Goal: Transaction & Acquisition: Register for event/course

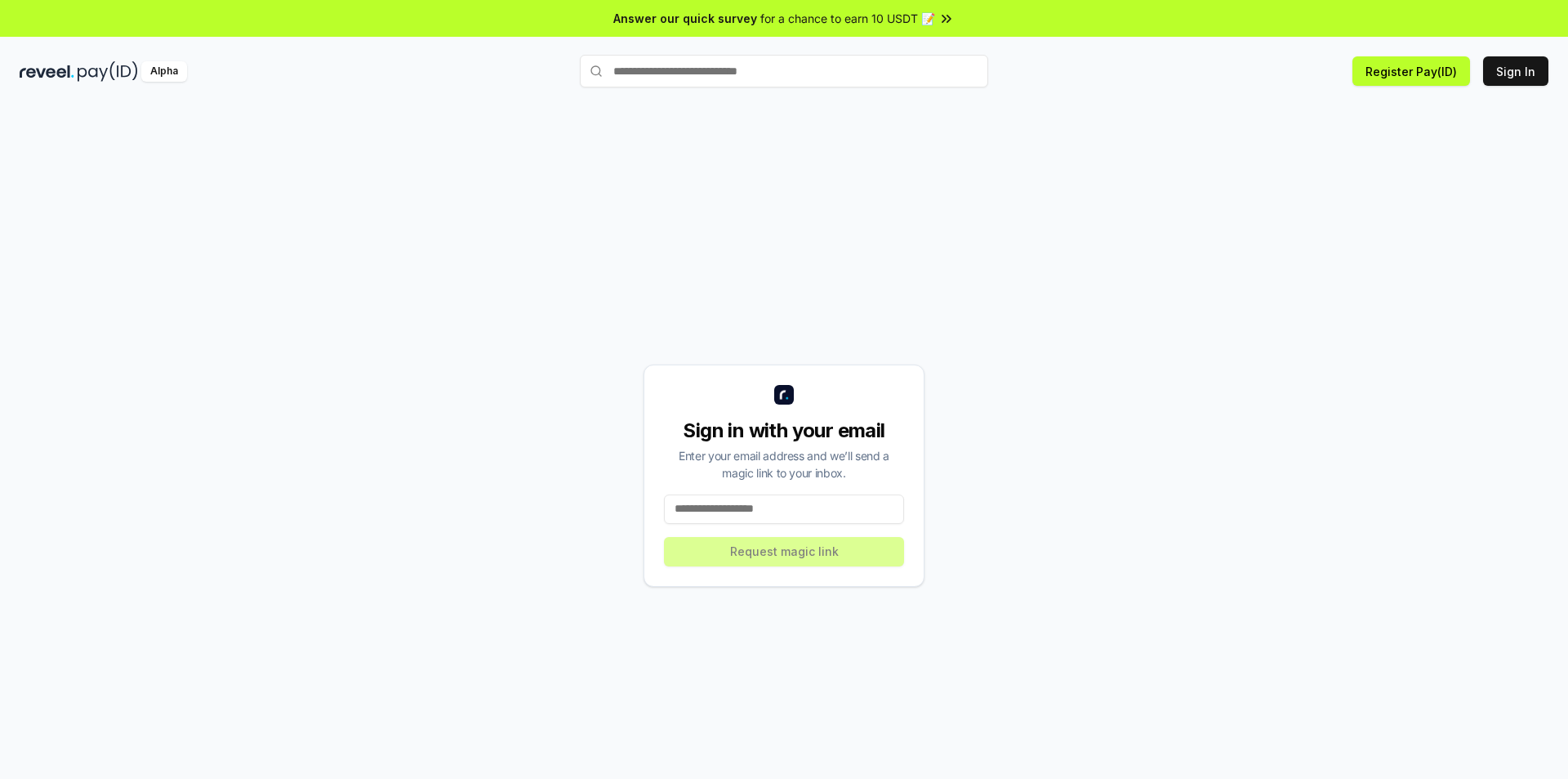
click at [792, 513] on input at bounding box center [784, 509] width 241 height 29
type input "**********"
click at [814, 553] on button "Request magic link" at bounding box center [784, 551] width 241 height 29
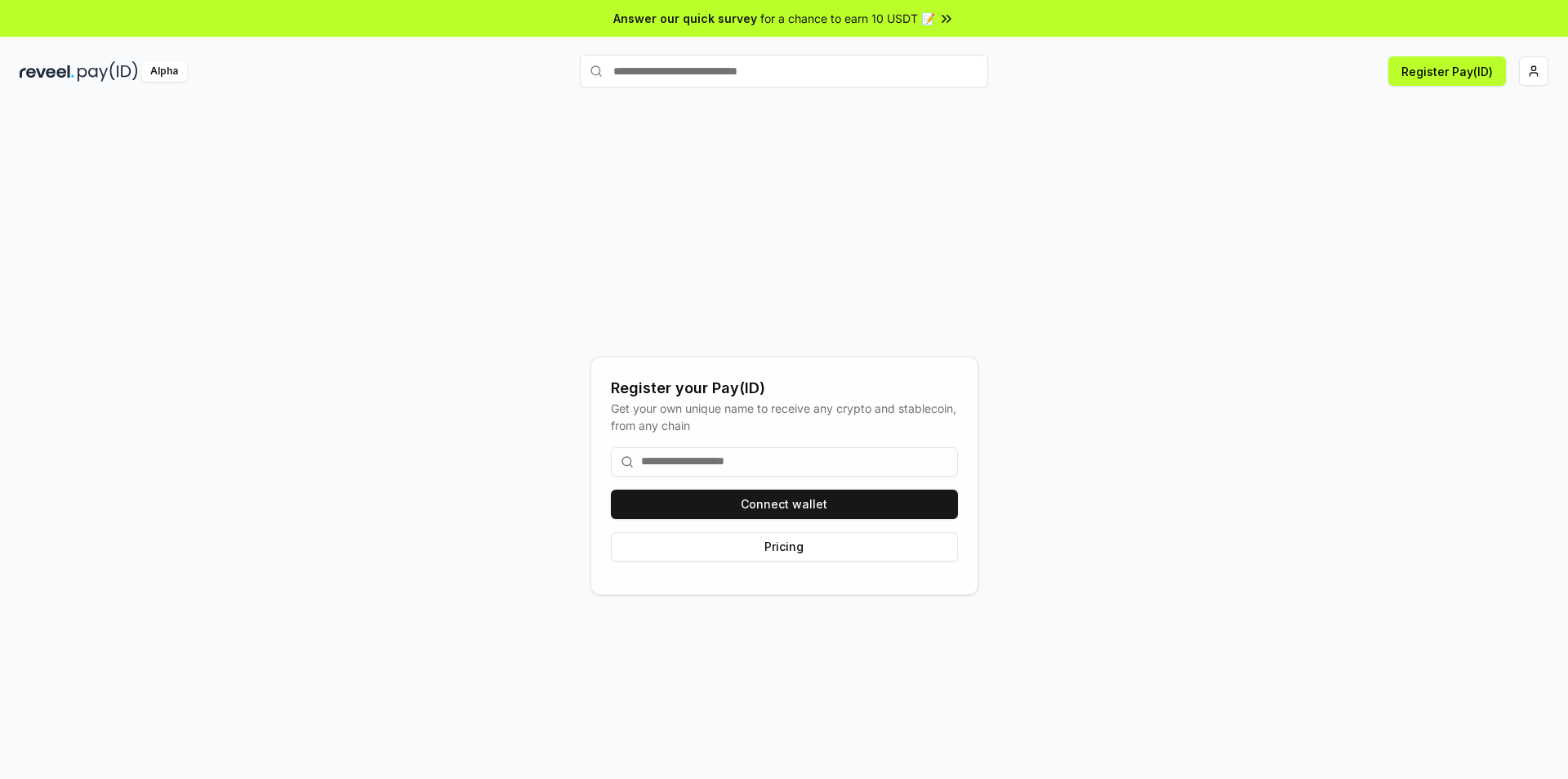
click at [825, 467] on input at bounding box center [784, 461] width 347 height 29
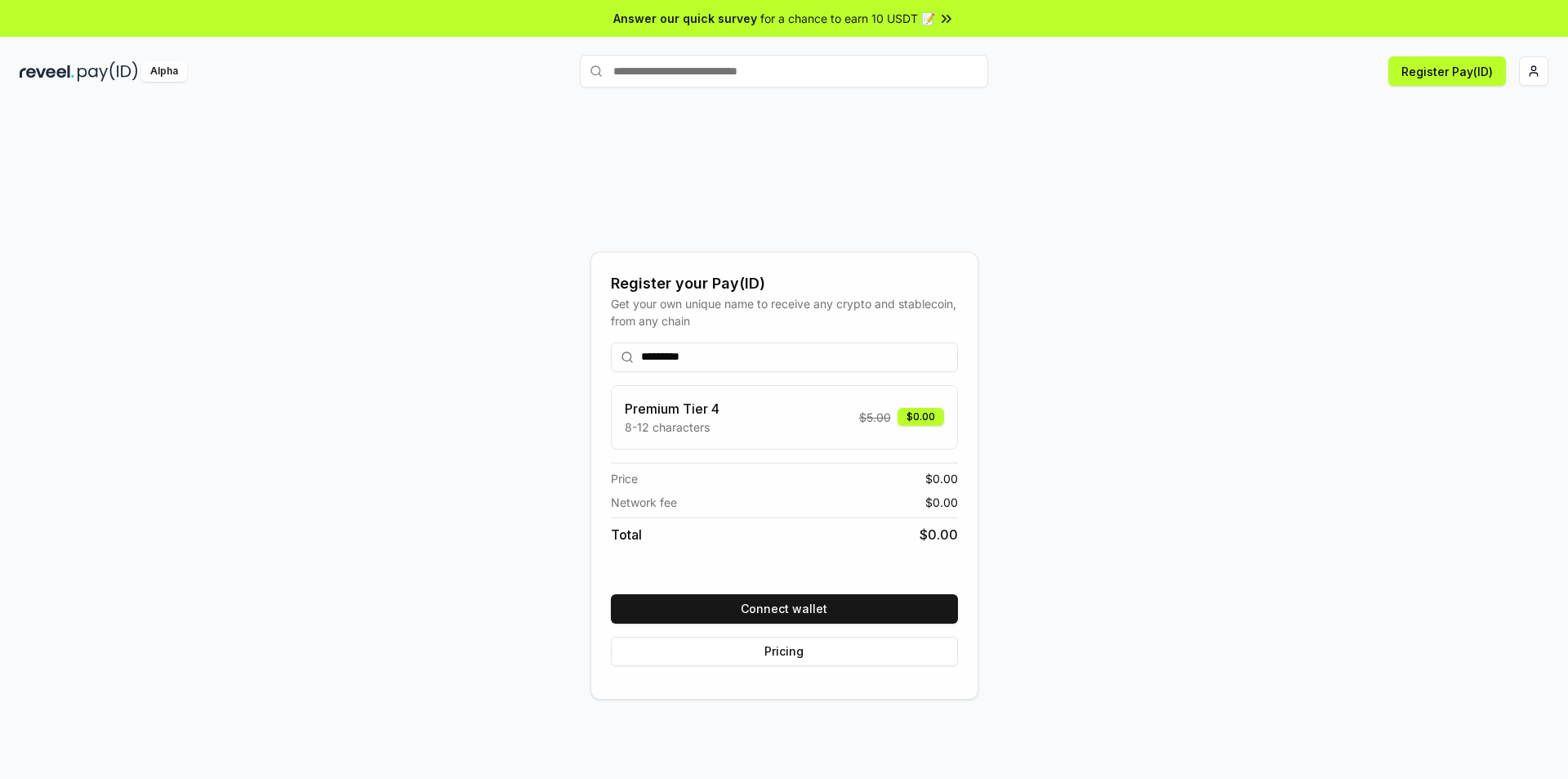
click at [784, 417] on div "Premium Tier 4 8-12 characters $ 5.00 $0.00" at bounding box center [784, 417] width 319 height 37
drag, startPoint x: 687, startPoint y: 358, endPoint x: 951, endPoint y: 367, distance: 264.2
click at [951, 367] on input "*********" at bounding box center [784, 357] width 347 height 29
drag, startPoint x: 732, startPoint y: 360, endPoint x: 304, endPoint y: 324, distance: 429.5
click at [309, 324] on div "Register your Pay(ID) Get your own unique name to receive any crypto and stable…" at bounding box center [784, 475] width 1529 height 700
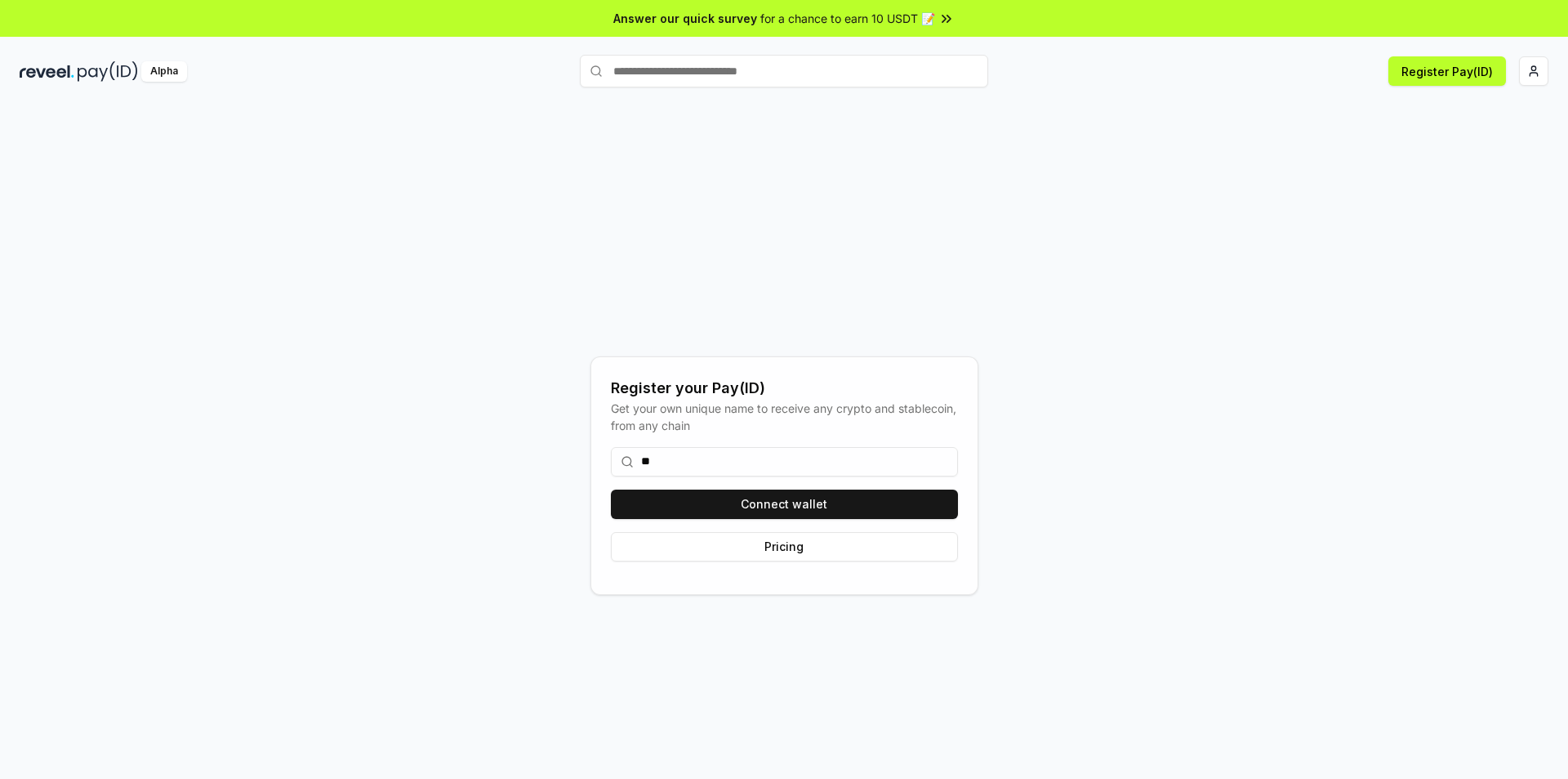
type input "*"
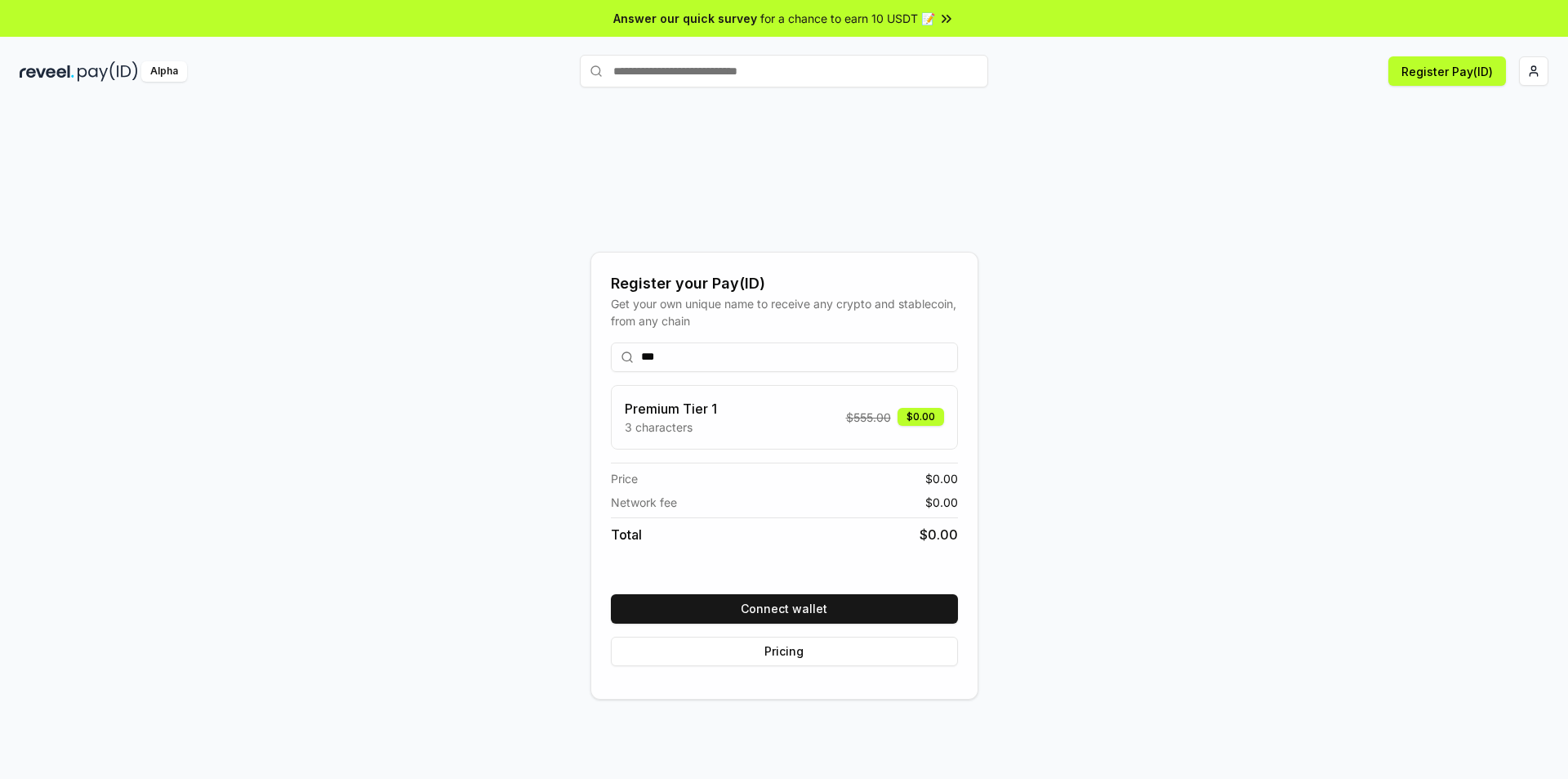
drag, startPoint x: 677, startPoint y: 362, endPoint x: 635, endPoint y: 354, distance: 42.8
click at [635, 354] on input "***" at bounding box center [784, 357] width 347 height 29
drag, startPoint x: 695, startPoint y: 360, endPoint x: 246, endPoint y: 361, distance: 449.0
click at [252, 360] on div "Register your Pay(ID) Get your own unique name to receive any crypto and stable…" at bounding box center [784, 475] width 1529 height 700
type input "***"
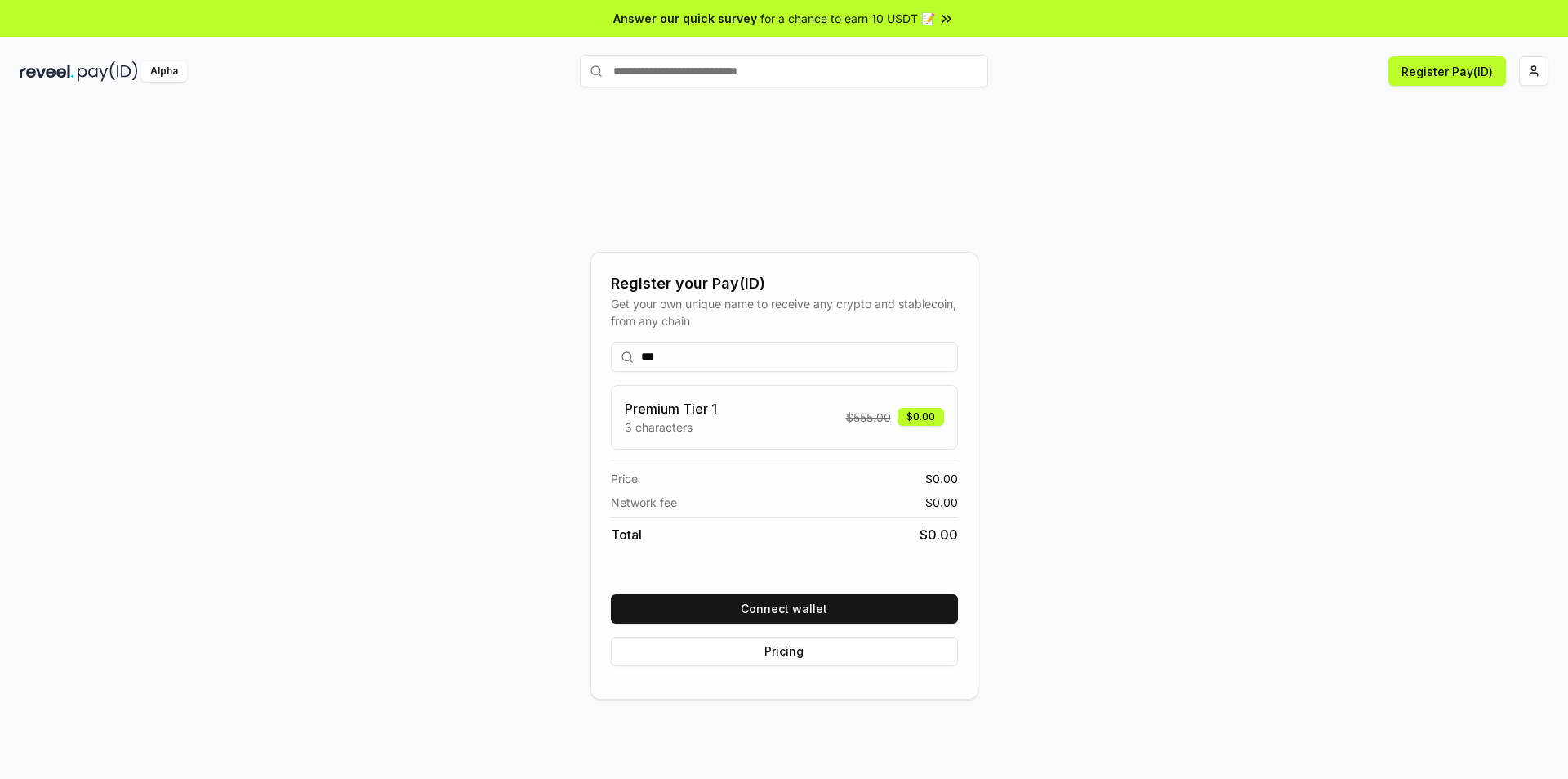
click at [819, 617] on button "Connect wallet" at bounding box center [784, 608] width 347 height 29
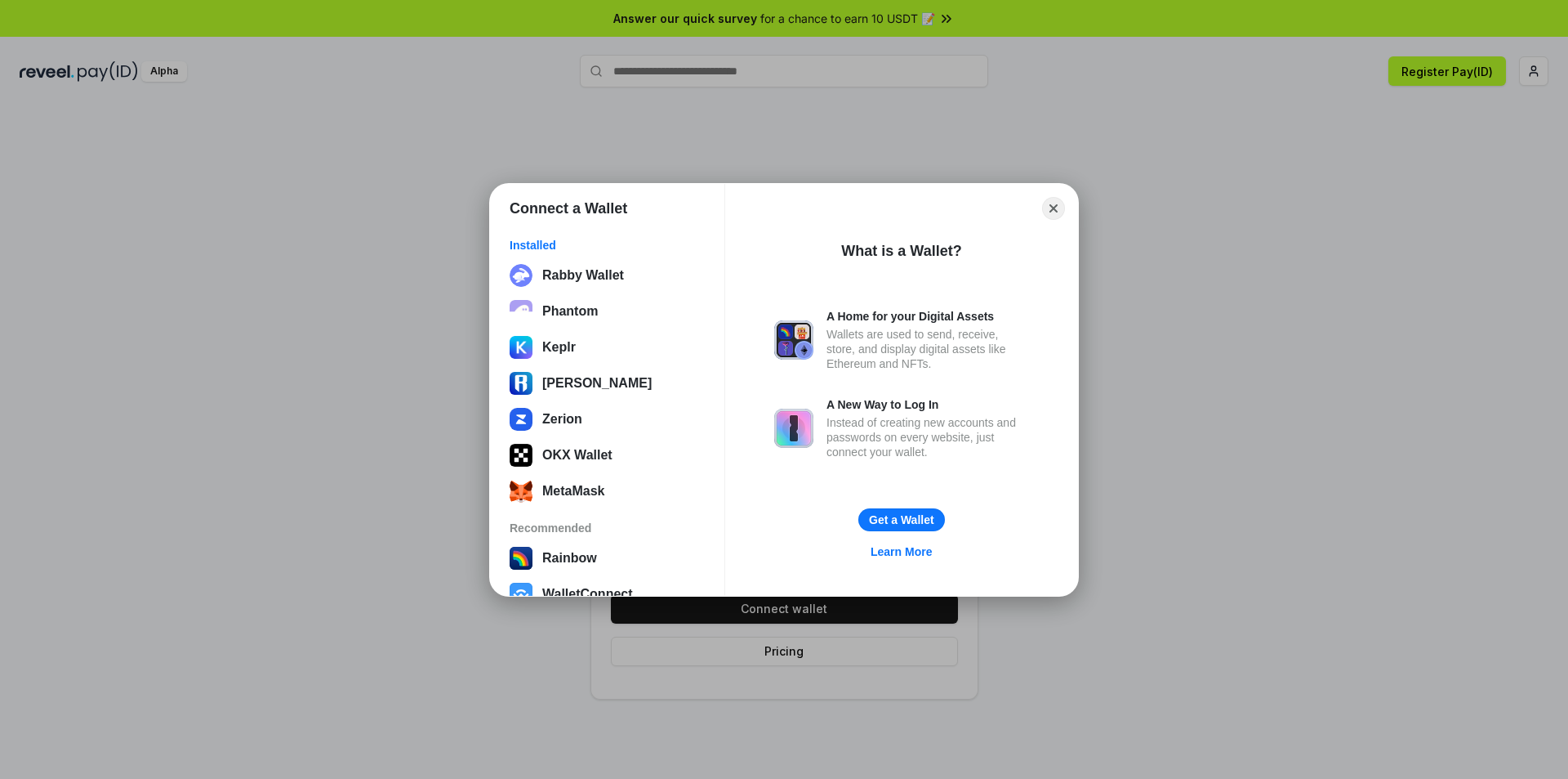
click at [629, 277] on button "Rabby Wallet" at bounding box center [608, 275] width 205 height 32
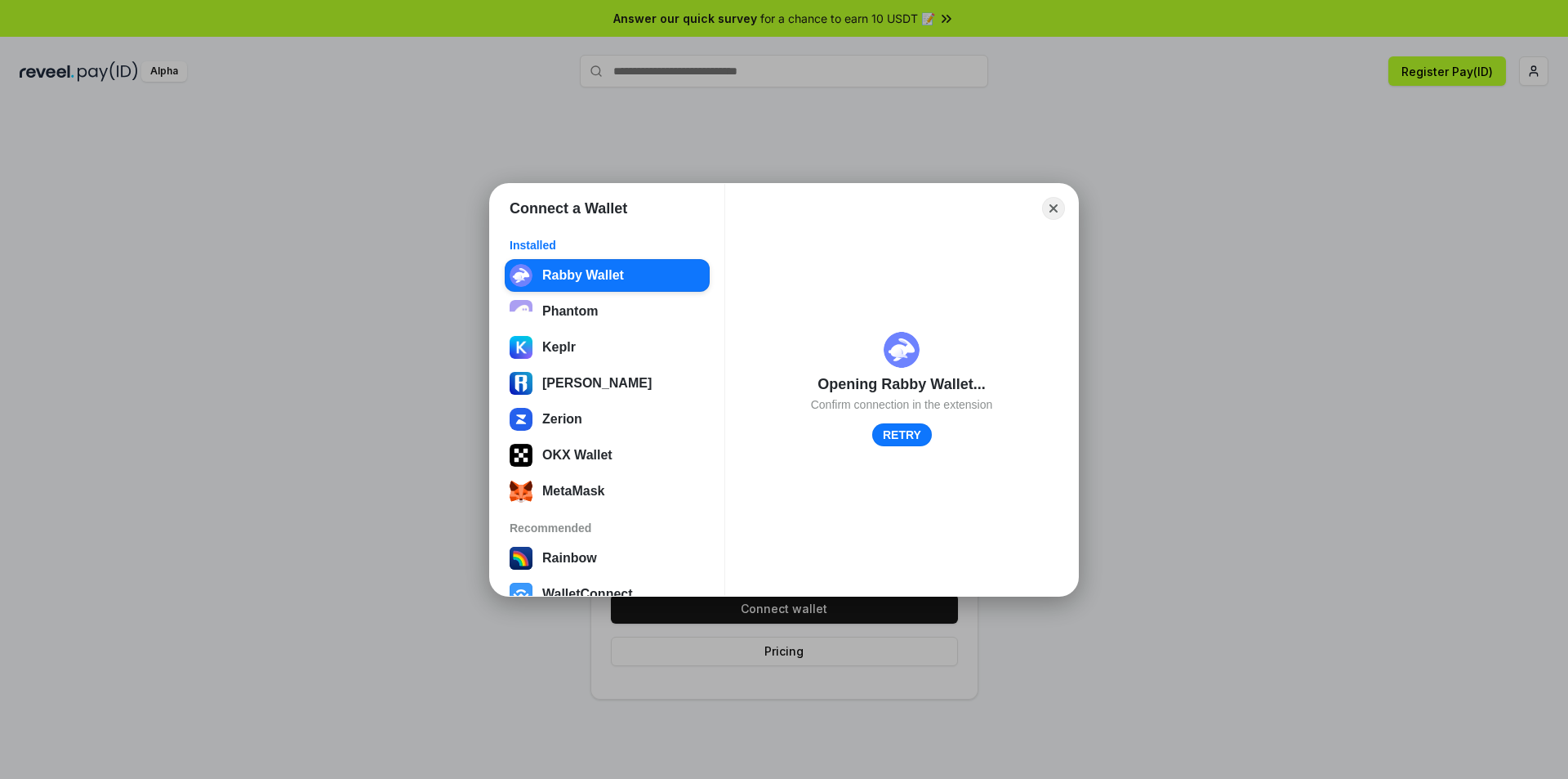
click at [903, 439] on button "RETRY" at bounding box center [901, 435] width 60 height 23
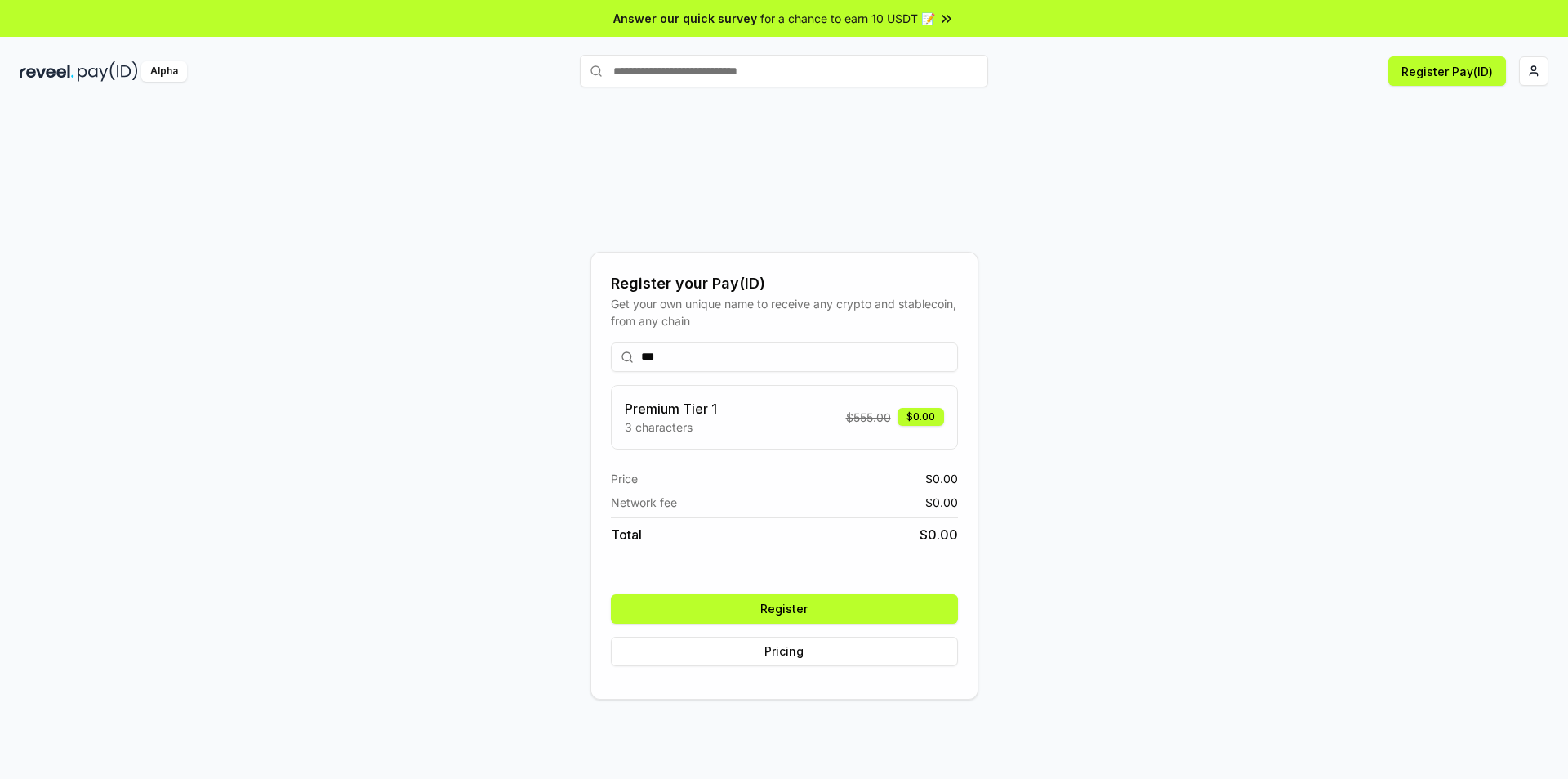
click at [912, 609] on button "Register" at bounding box center [784, 608] width 347 height 29
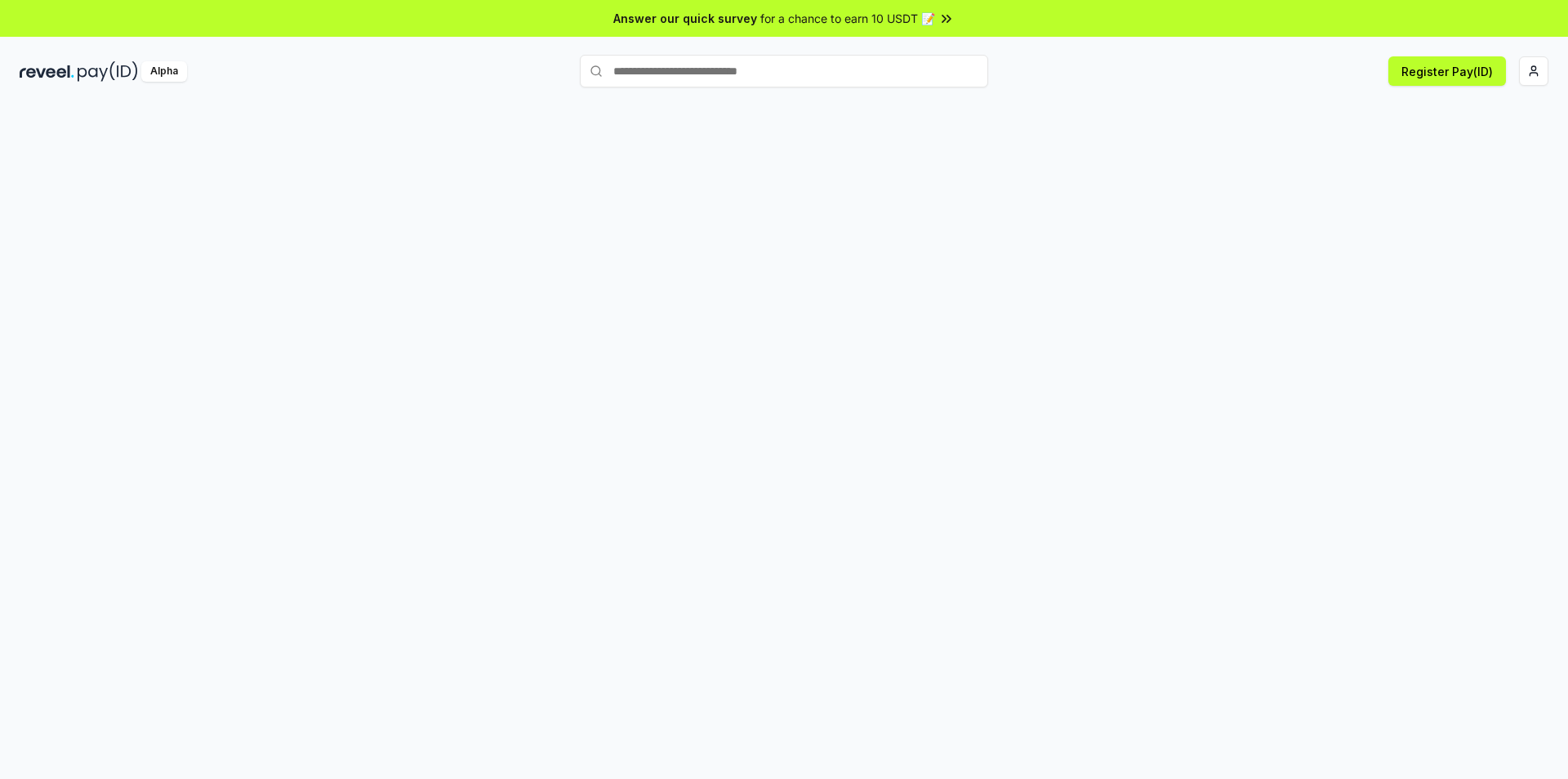
click at [1539, 72] on html "Answer our quick survey for a chance to earn 10 USDT 📝 Alpha Register Pay(ID)" at bounding box center [784, 389] width 1568 height 779
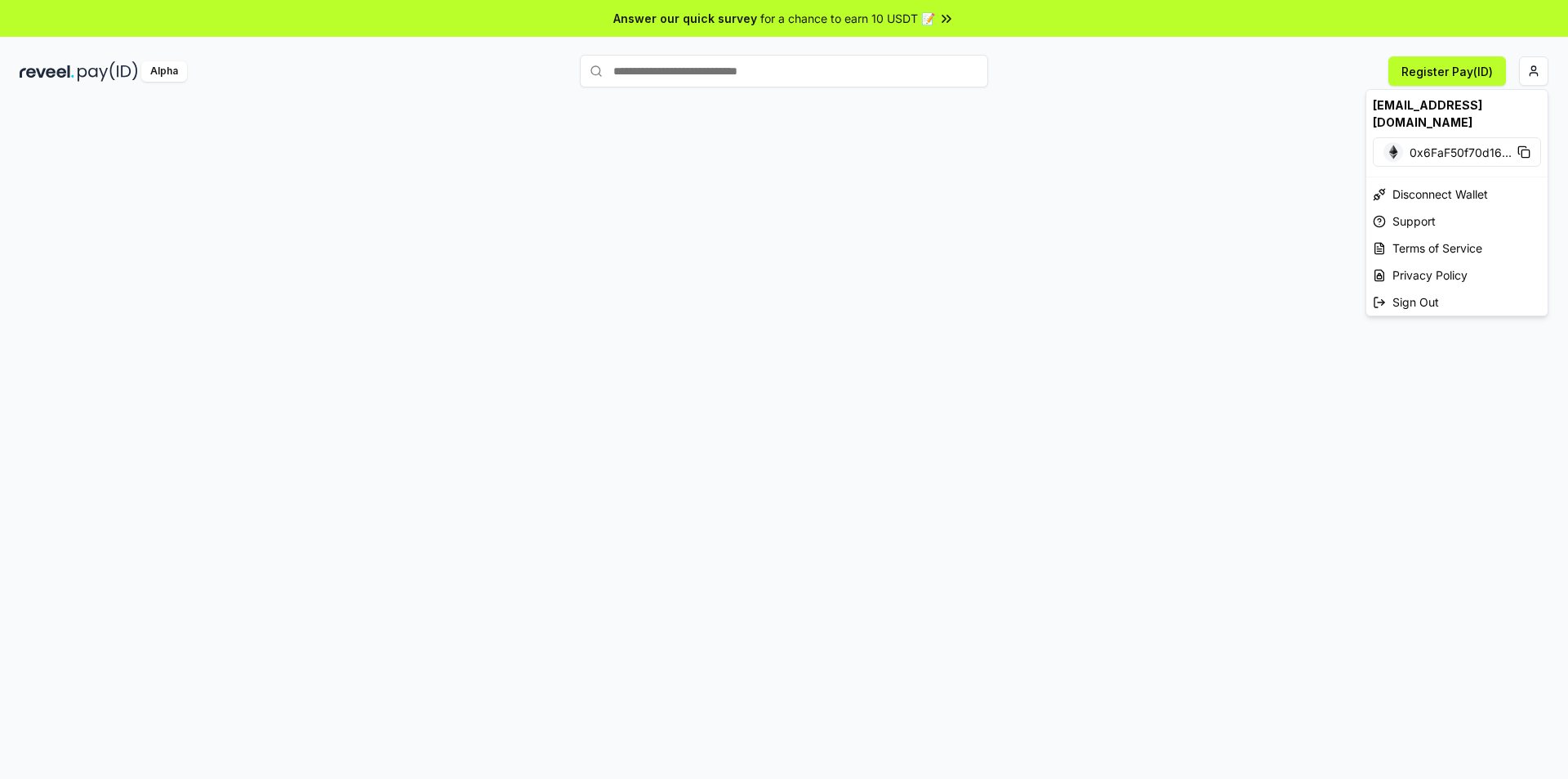
click at [1454, 75] on html "Answer our quick survey for a chance to earn 10 USDT 📝 Alpha Register Pay(ID) c…" at bounding box center [784, 389] width 1568 height 779
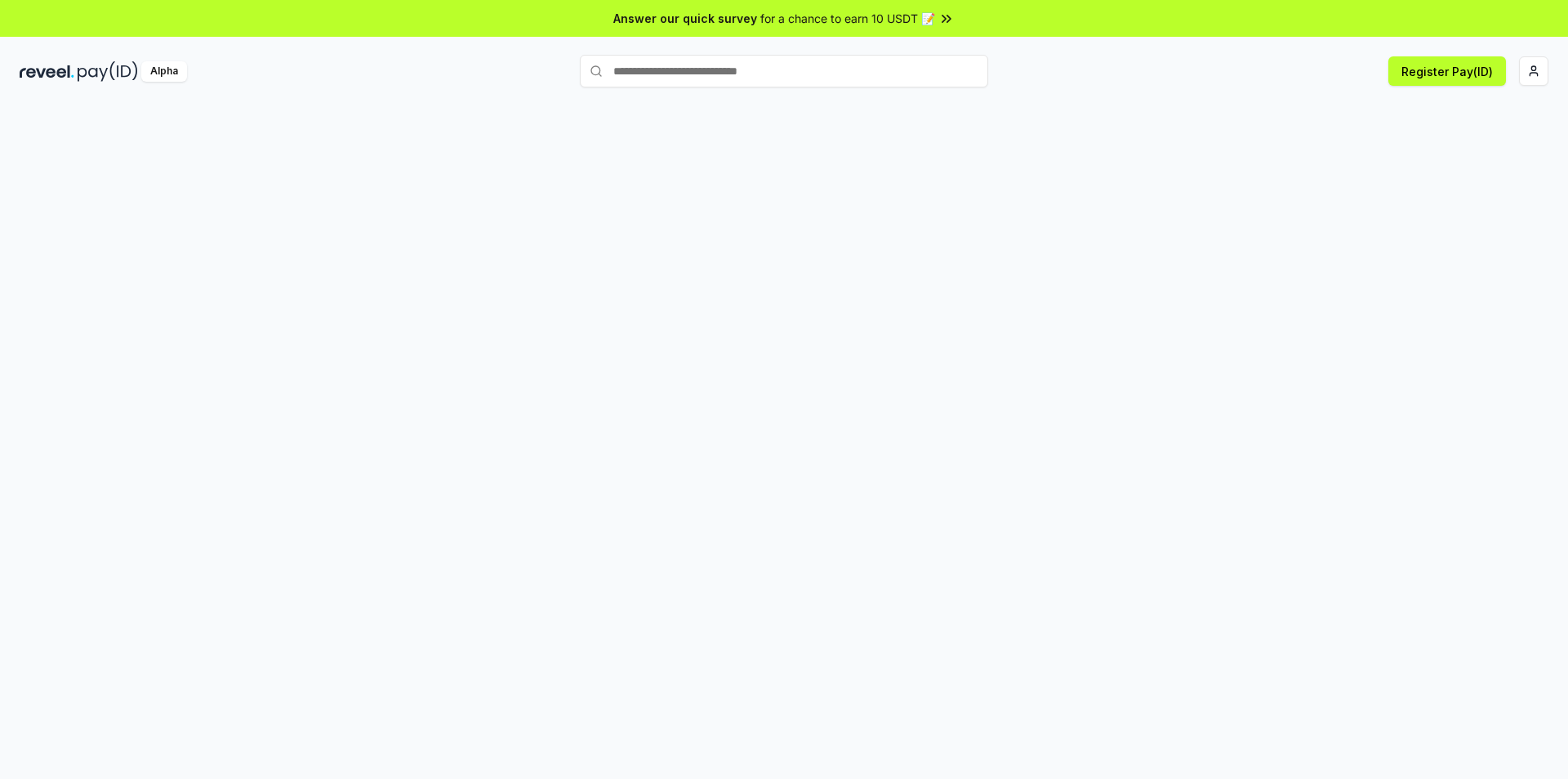
click at [1454, 73] on button "Register Pay(ID)" at bounding box center [1447, 70] width 118 height 29
click at [711, 84] on input "text" at bounding box center [784, 71] width 408 height 32
type input "***"
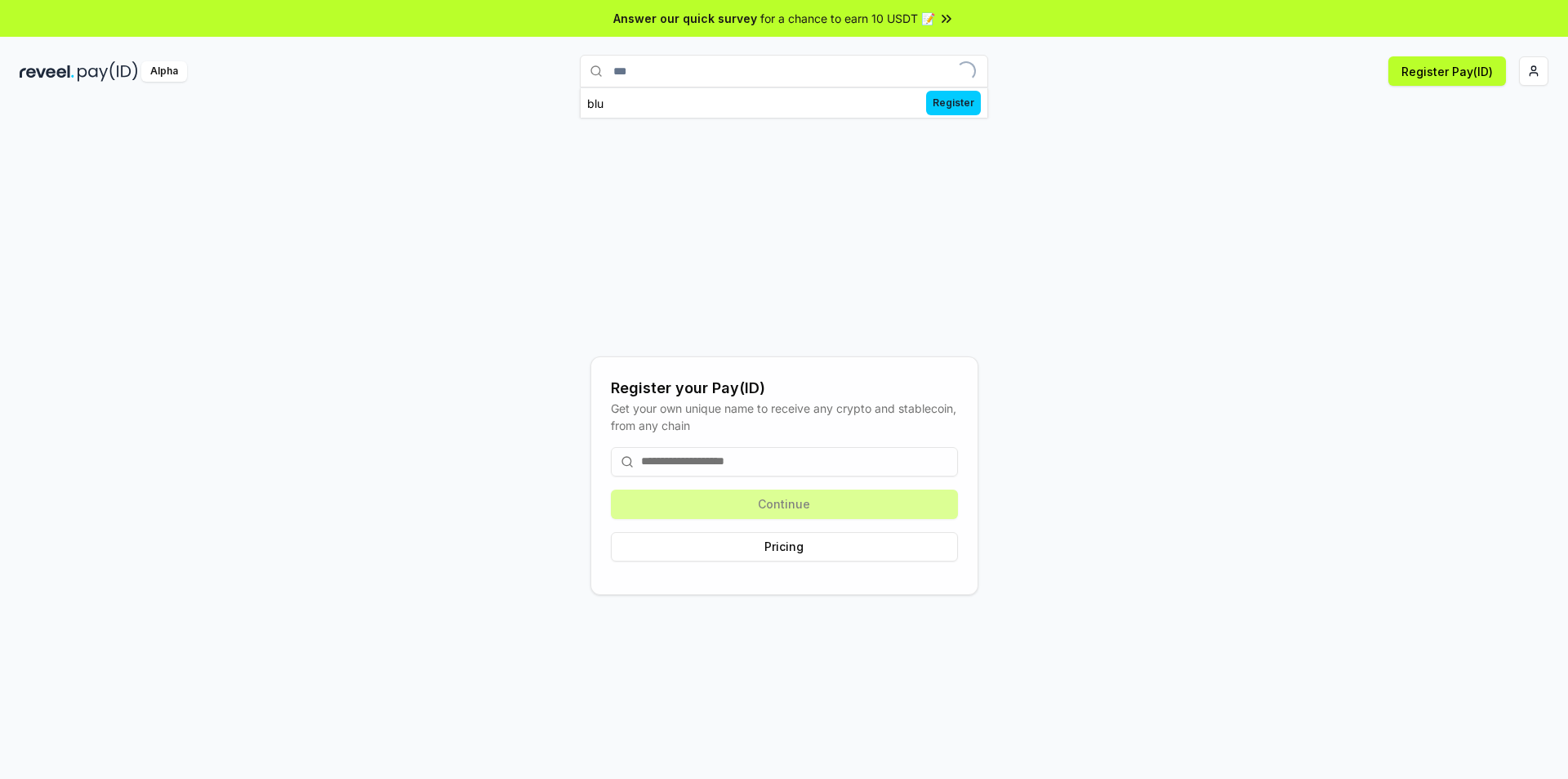
click at [753, 474] on input at bounding box center [784, 461] width 347 height 29
click at [745, 458] on input at bounding box center [784, 461] width 347 height 29
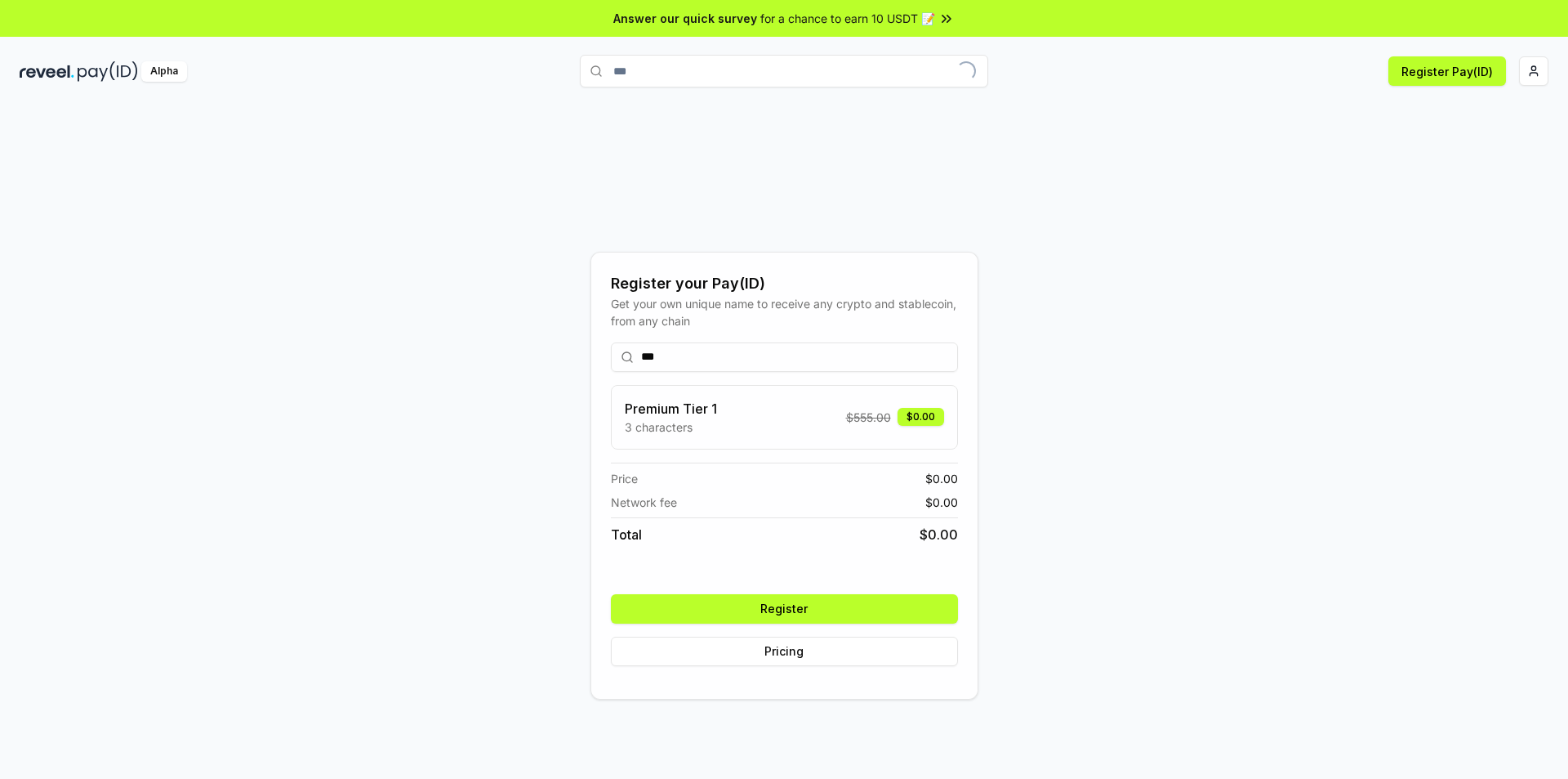
type input "***"
click at [797, 615] on button "Register" at bounding box center [784, 608] width 347 height 29
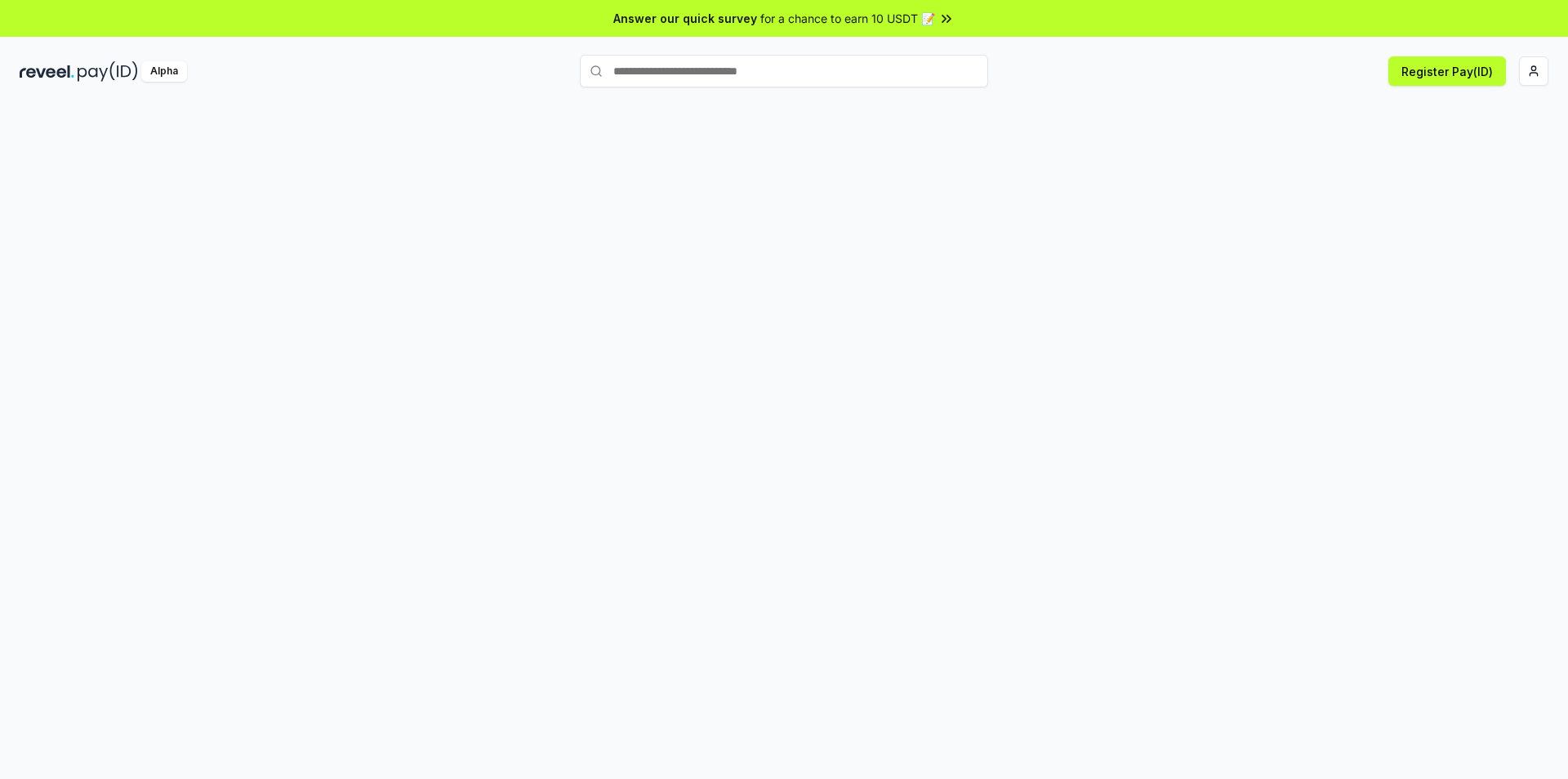
click at [1532, 72] on html "Answer our quick survey for a chance to earn 10 USDT 📝 Alpha Register Pay(ID)" at bounding box center [784, 389] width 1568 height 779
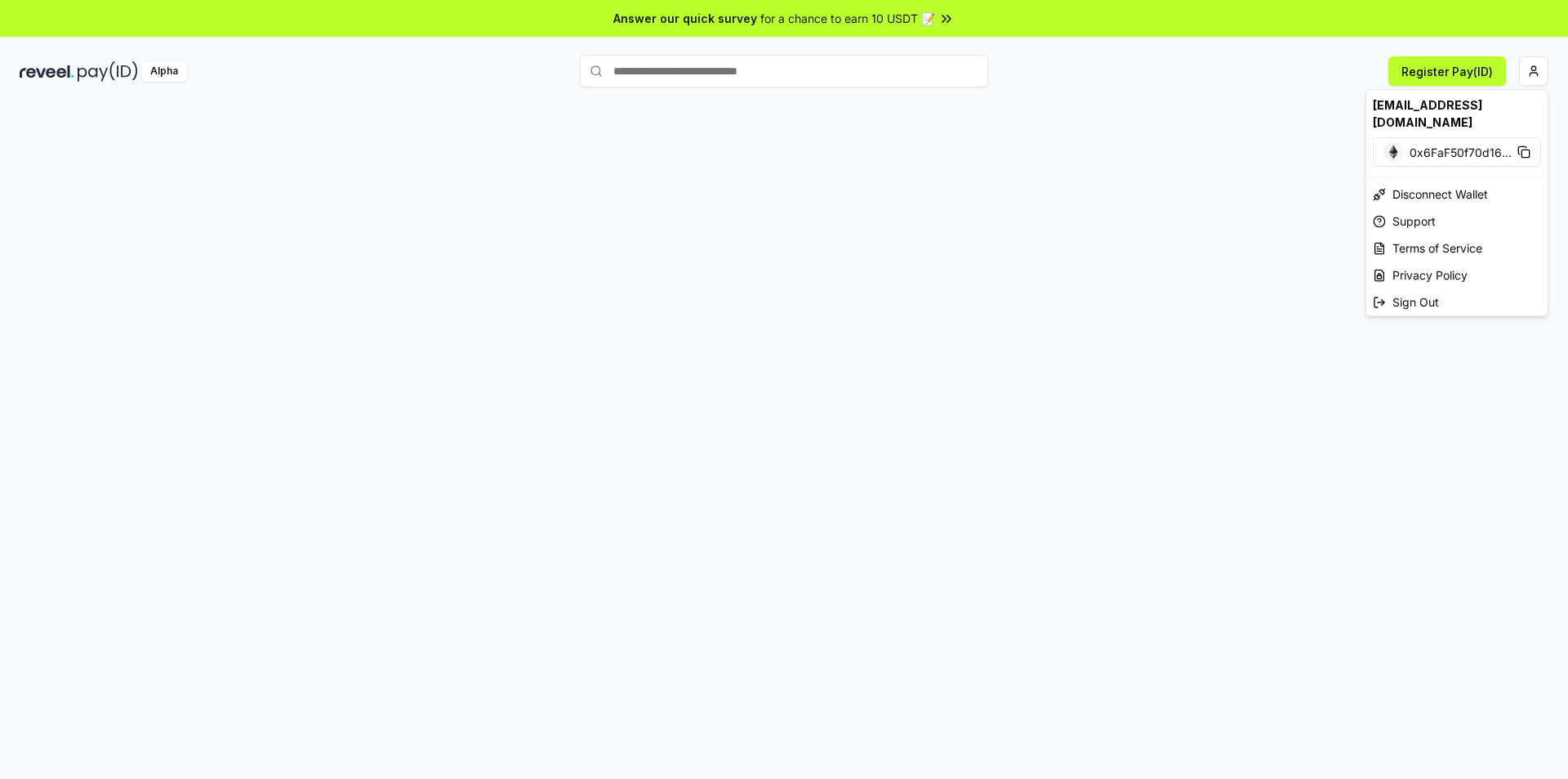
click at [1448, 58] on html "Answer our quick survey for a chance to earn 10 USDT 📝 Alpha Register Pay(ID) […" at bounding box center [784, 389] width 1568 height 779
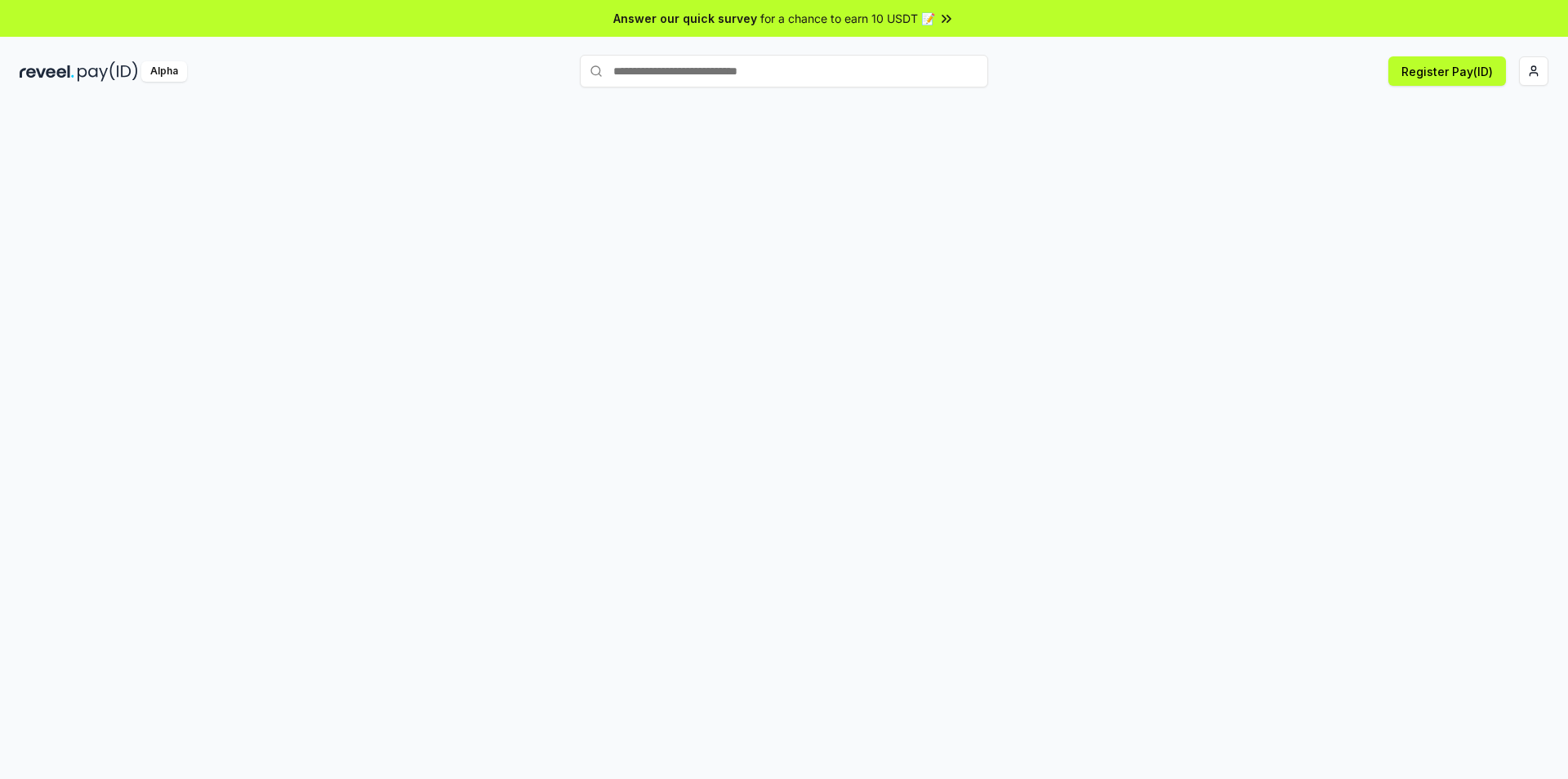
click at [1453, 67] on button "Register Pay(ID)" at bounding box center [1447, 70] width 118 height 29
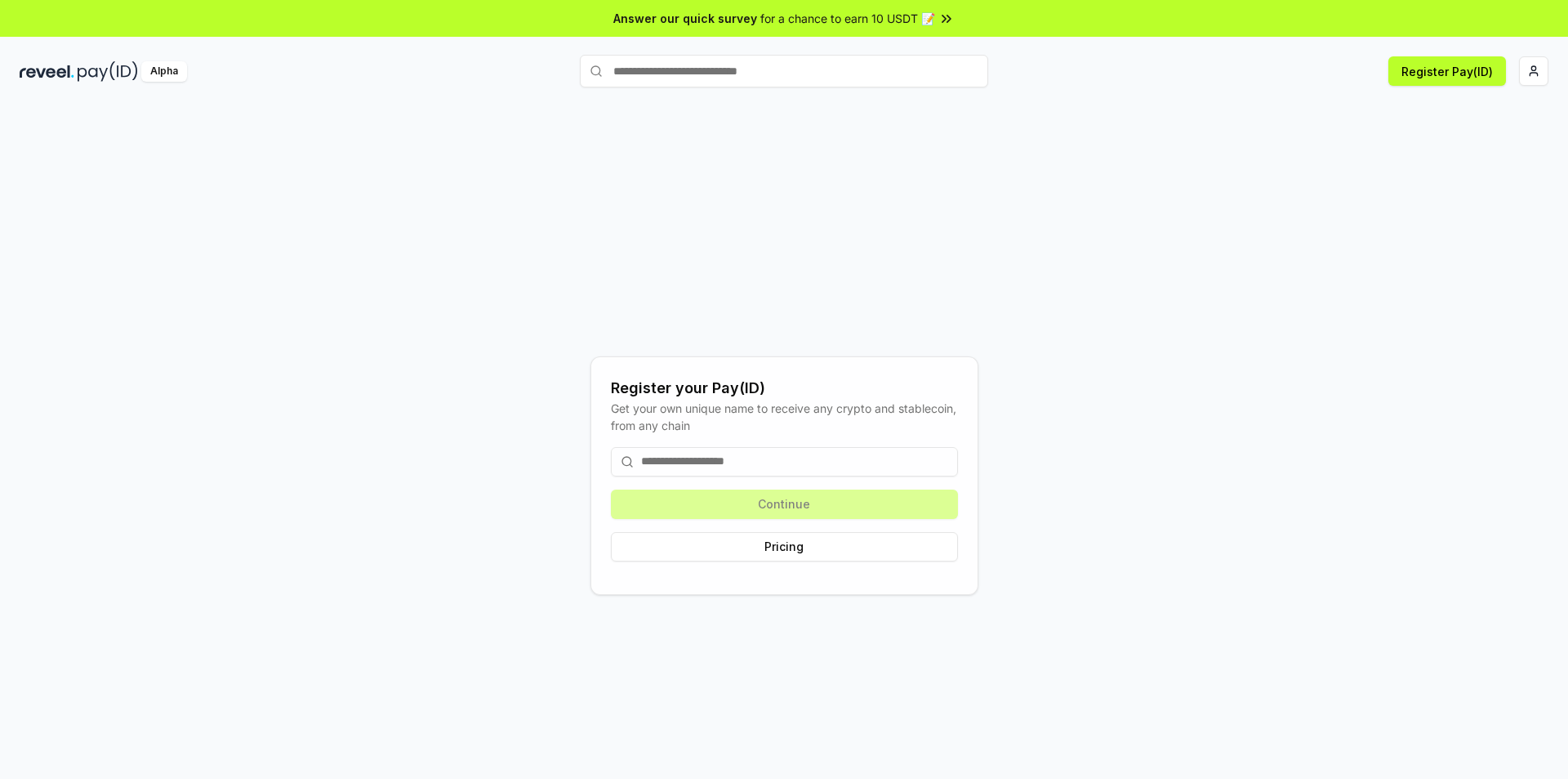
click at [816, 72] on input "text" at bounding box center [784, 71] width 408 height 32
click at [805, 466] on input at bounding box center [784, 461] width 347 height 29
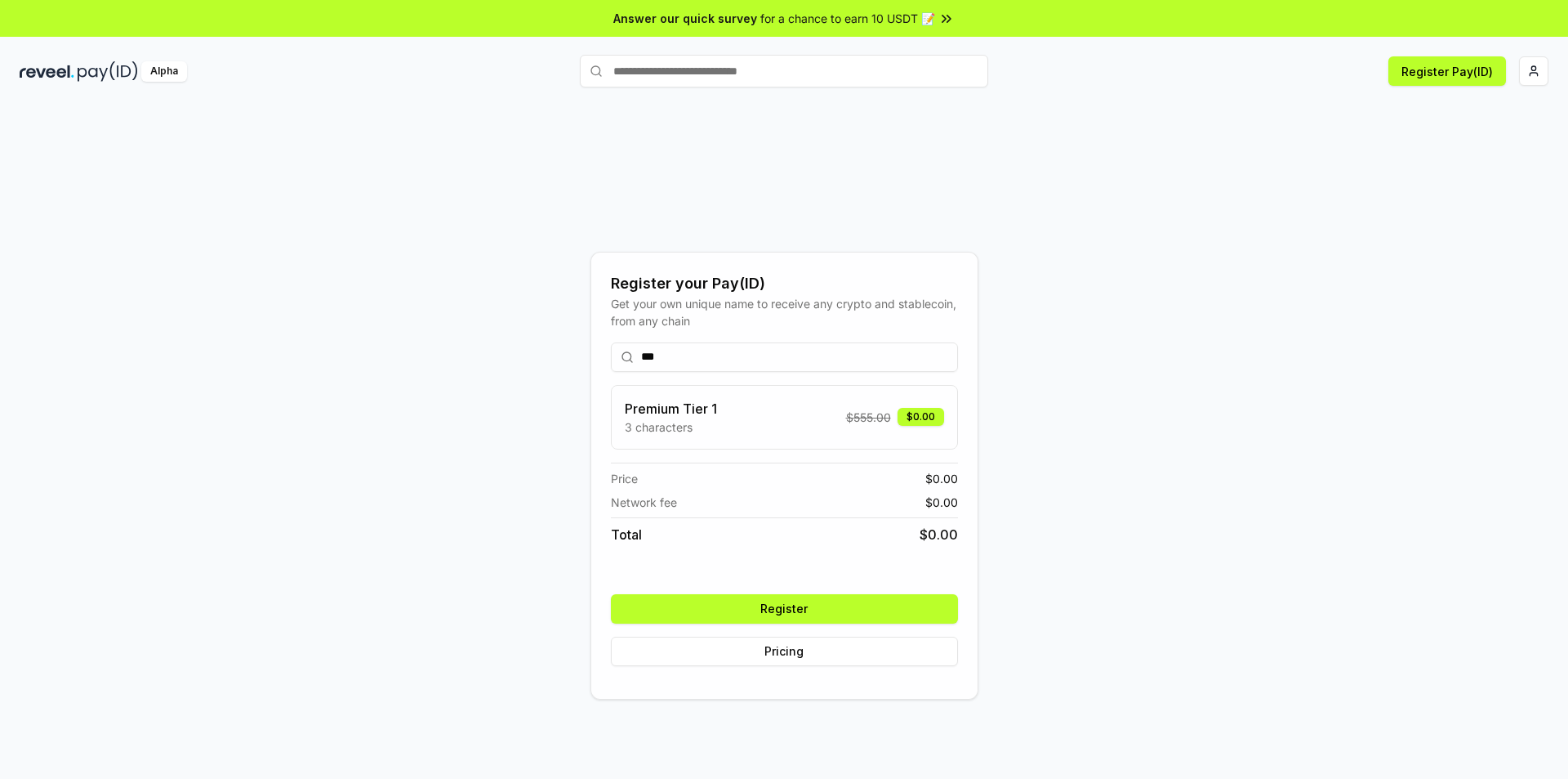
type input "***"
click at [811, 611] on button "Register" at bounding box center [784, 608] width 347 height 29
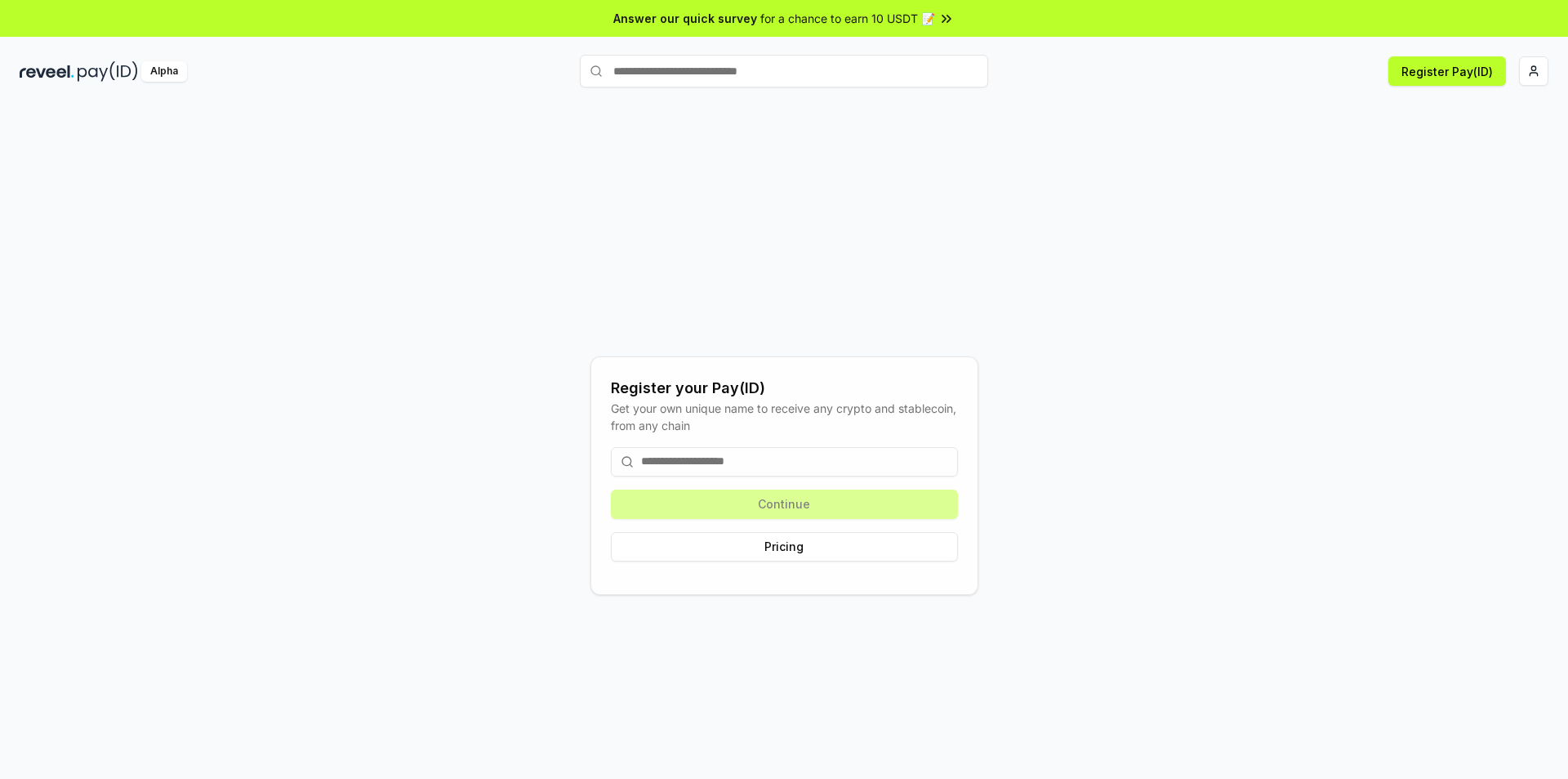
click at [863, 458] on input at bounding box center [784, 461] width 347 height 29
click at [1535, 72] on html "Answer our quick survey for a chance to earn 10 USDT 📝 Alpha Register Pay(ID) R…" at bounding box center [784, 389] width 1568 height 779
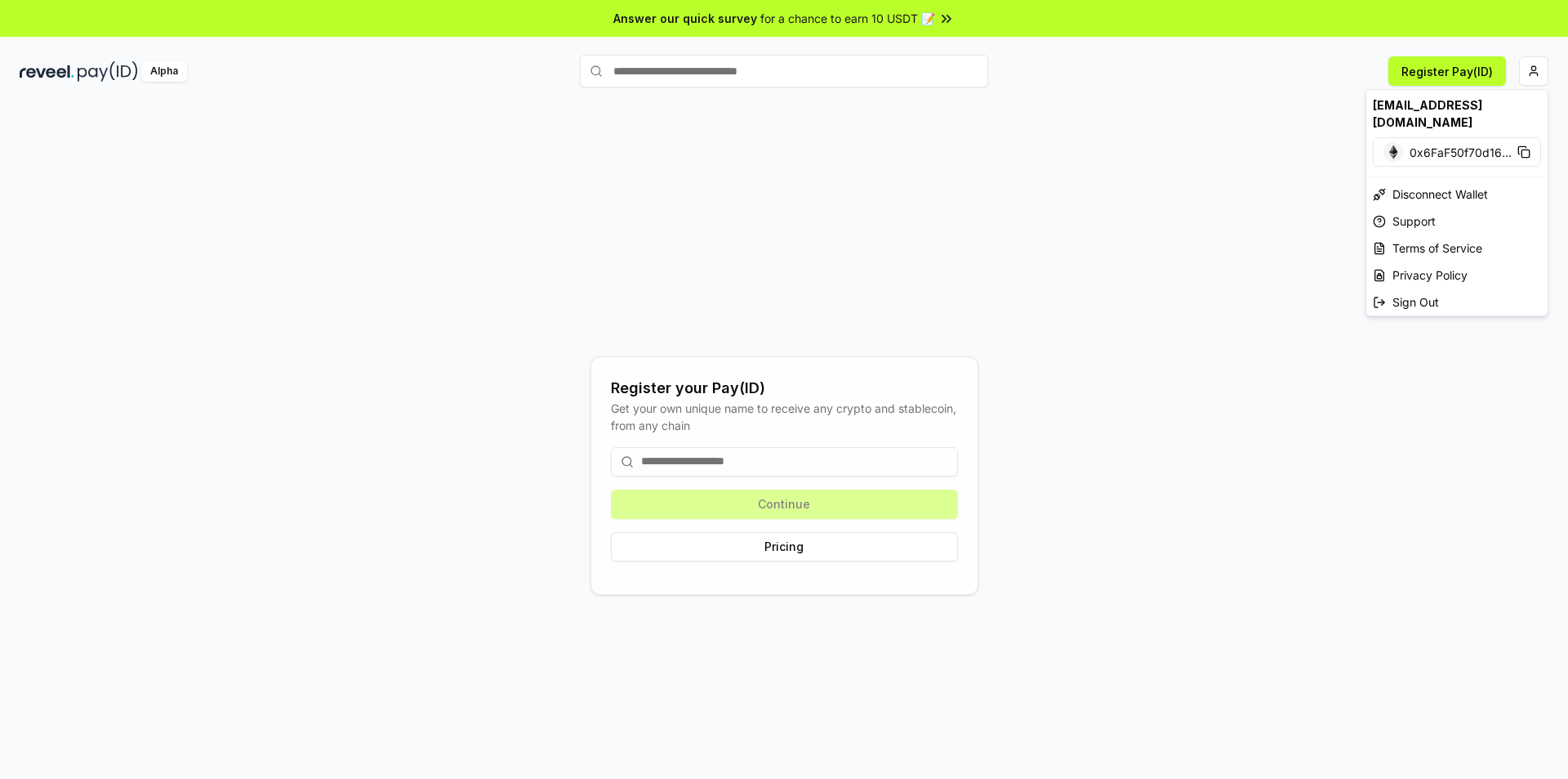
click at [746, 465] on html "Answer our quick survey for a chance to earn 10 USDT 📝 Alpha Register Pay(ID) R…" at bounding box center [784, 389] width 1568 height 779
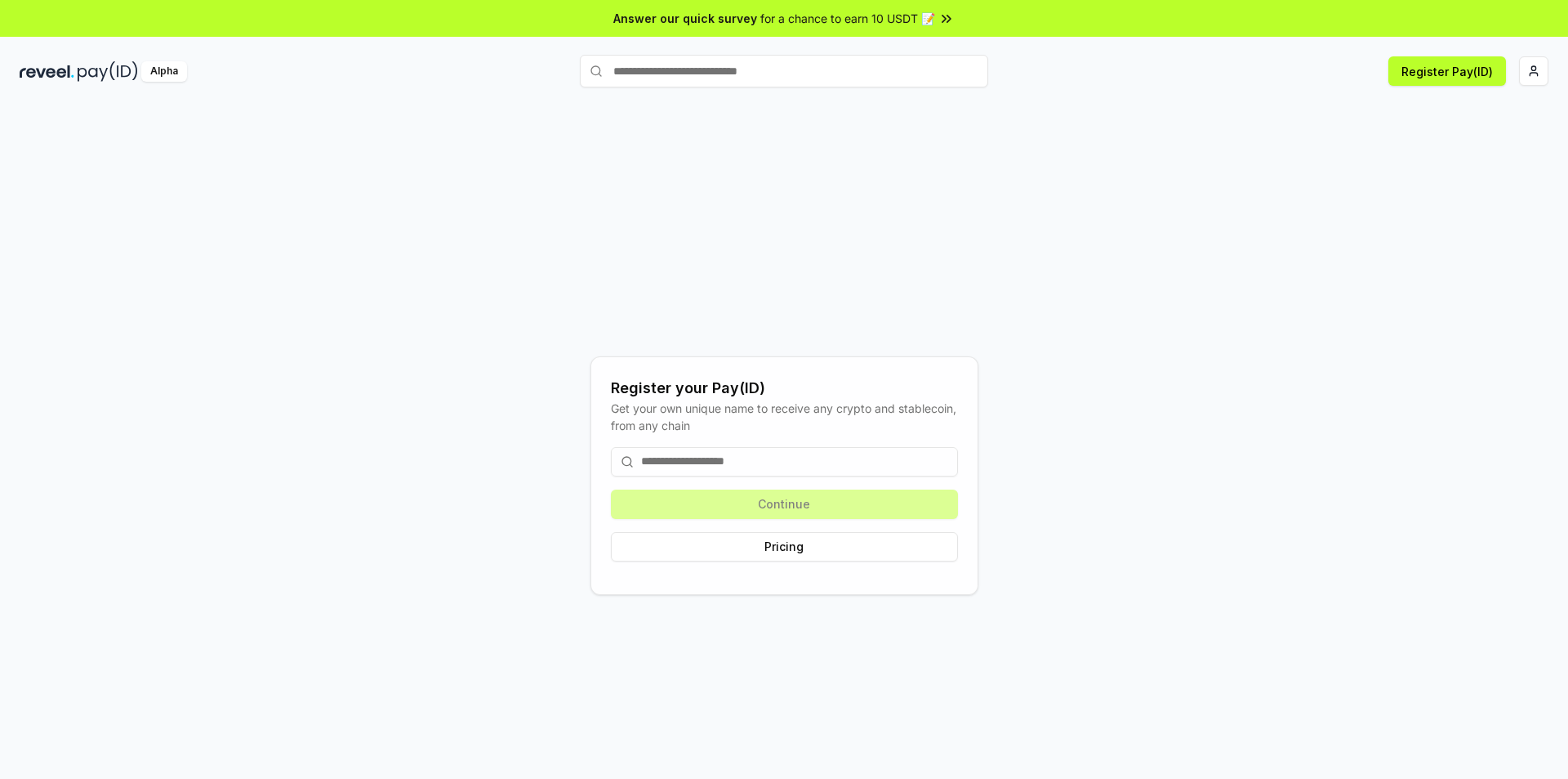
click at [744, 462] on input at bounding box center [784, 461] width 347 height 29
click at [1462, 76] on button "Register Pay(ID)" at bounding box center [1447, 70] width 118 height 29
click at [926, 461] on input at bounding box center [784, 461] width 347 height 29
click at [924, 460] on input at bounding box center [784, 461] width 347 height 29
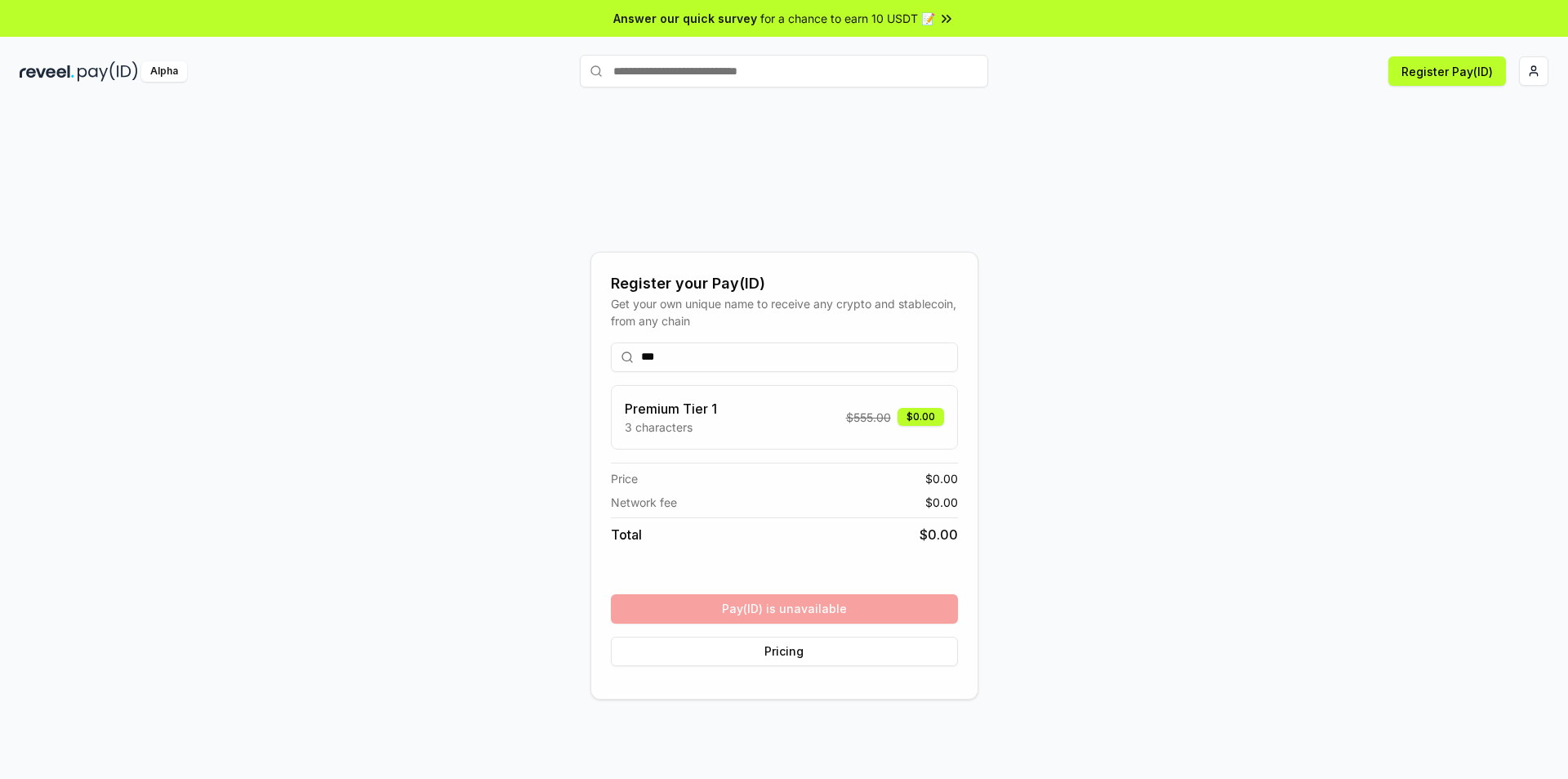
drag, startPoint x: 772, startPoint y: 354, endPoint x: 387, endPoint y: 364, distance: 385.1
click at [387, 364] on div "Register your Pay(ID) Get your own unique name to receive any crypto and stable…" at bounding box center [784, 475] width 1529 height 700
drag, startPoint x: 725, startPoint y: 361, endPoint x: 275, endPoint y: 338, distance: 450.6
click at [280, 339] on div "Register your Pay(ID) Get your own unique name to receive any crypto and stable…" at bounding box center [784, 475] width 1529 height 700
type input "***"
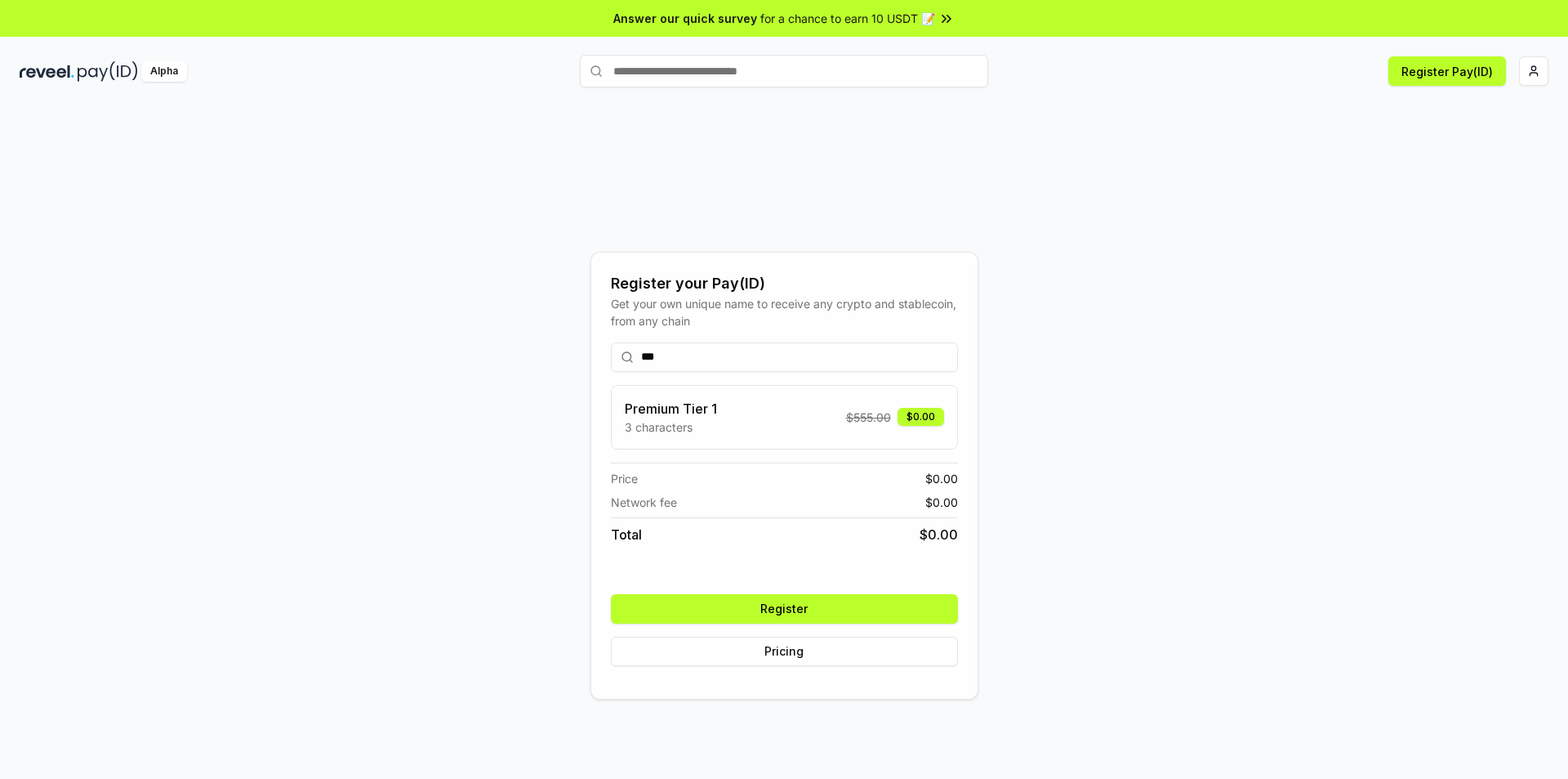
click at [860, 603] on button "Register" at bounding box center [784, 608] width 347 height 29
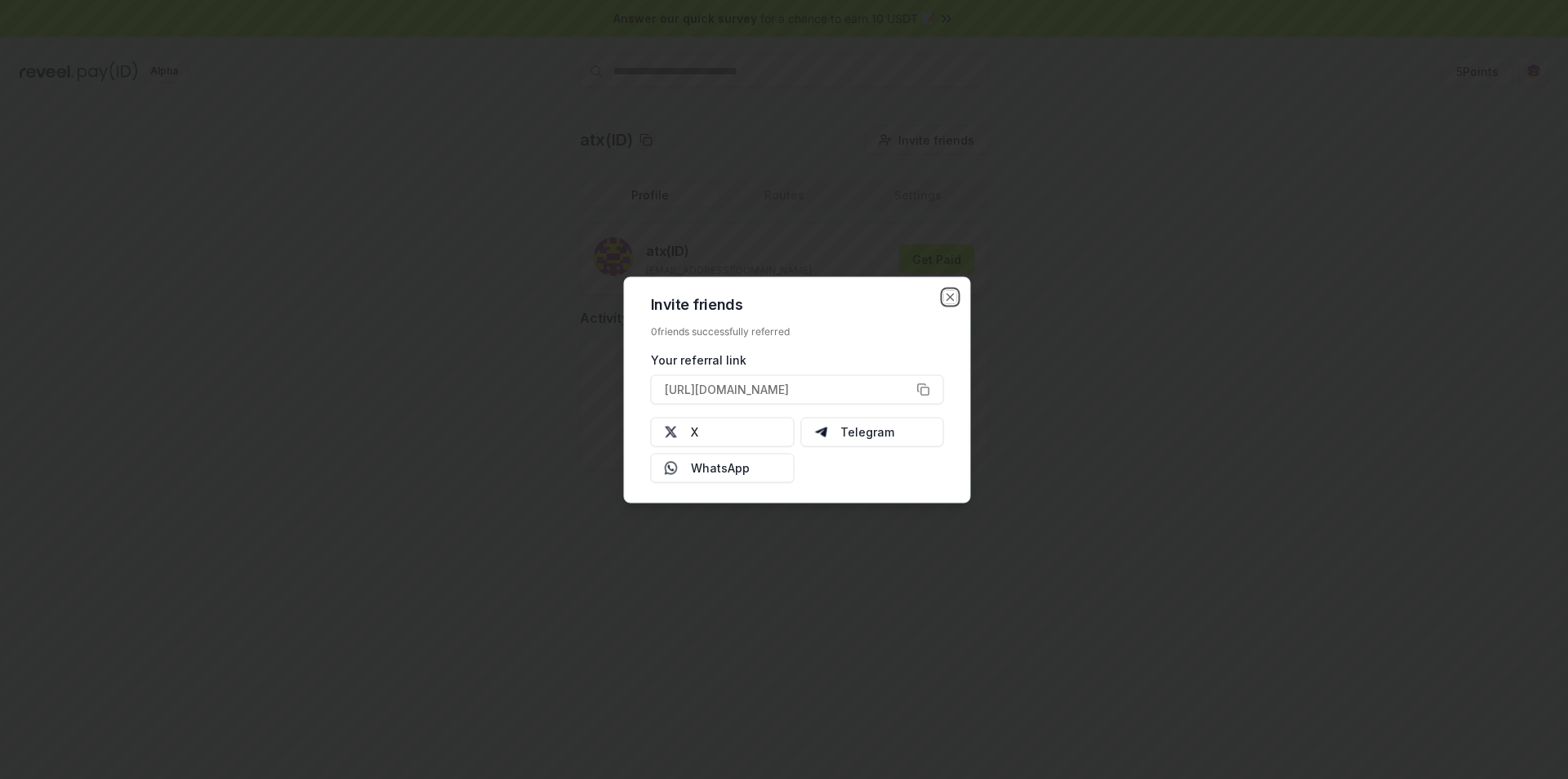
drag, startPoint x: 0, startPoint y: 0, endPoint x: 946, endPoint y: 295, distance: 990.9
click at [946, 295] on icon "button" at bounding box center [951, 297] width 13 height 13
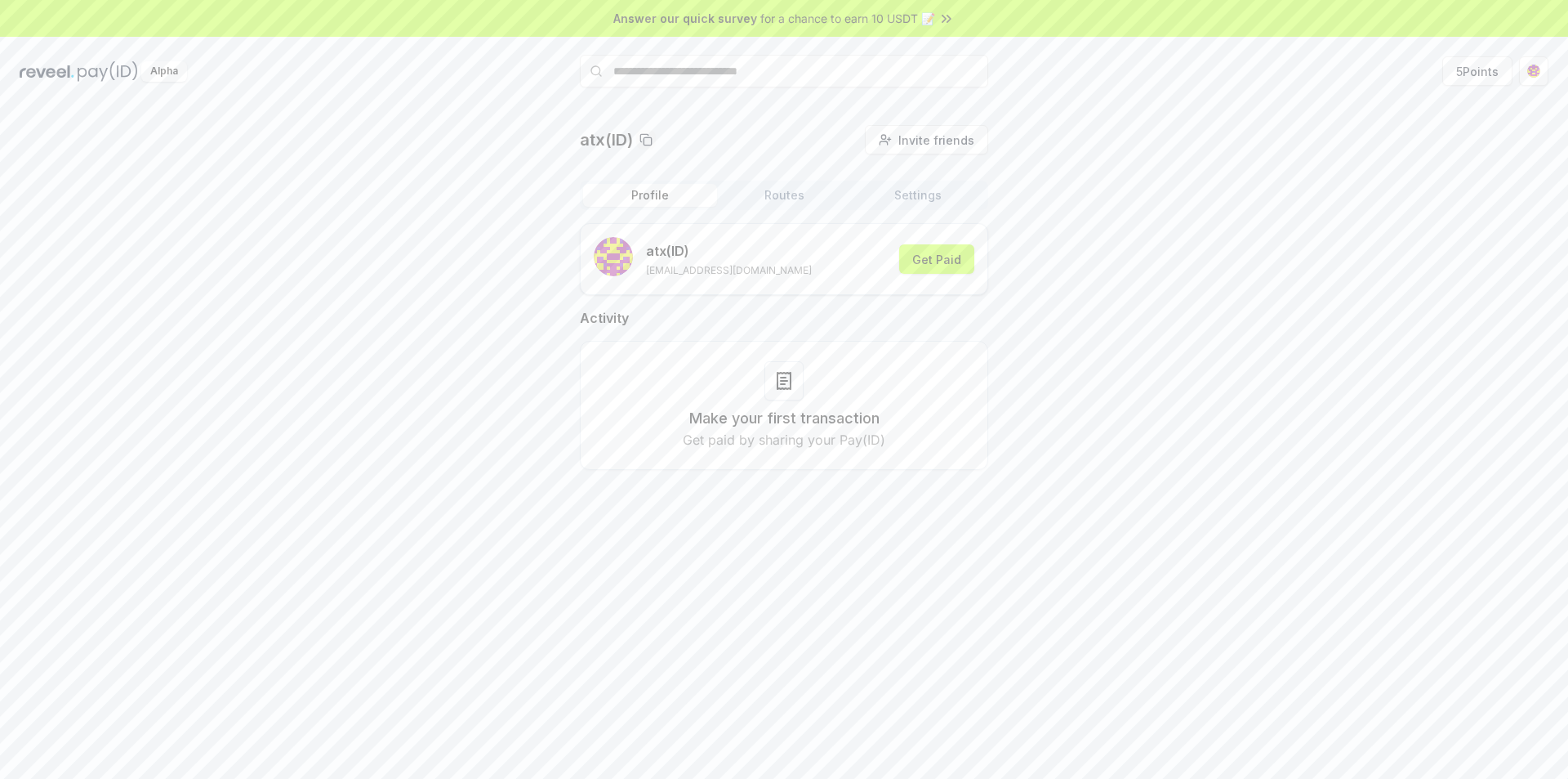
click at [958, 260] on button "Get Paid" at bounding box center [937, 259] width 75 height 29
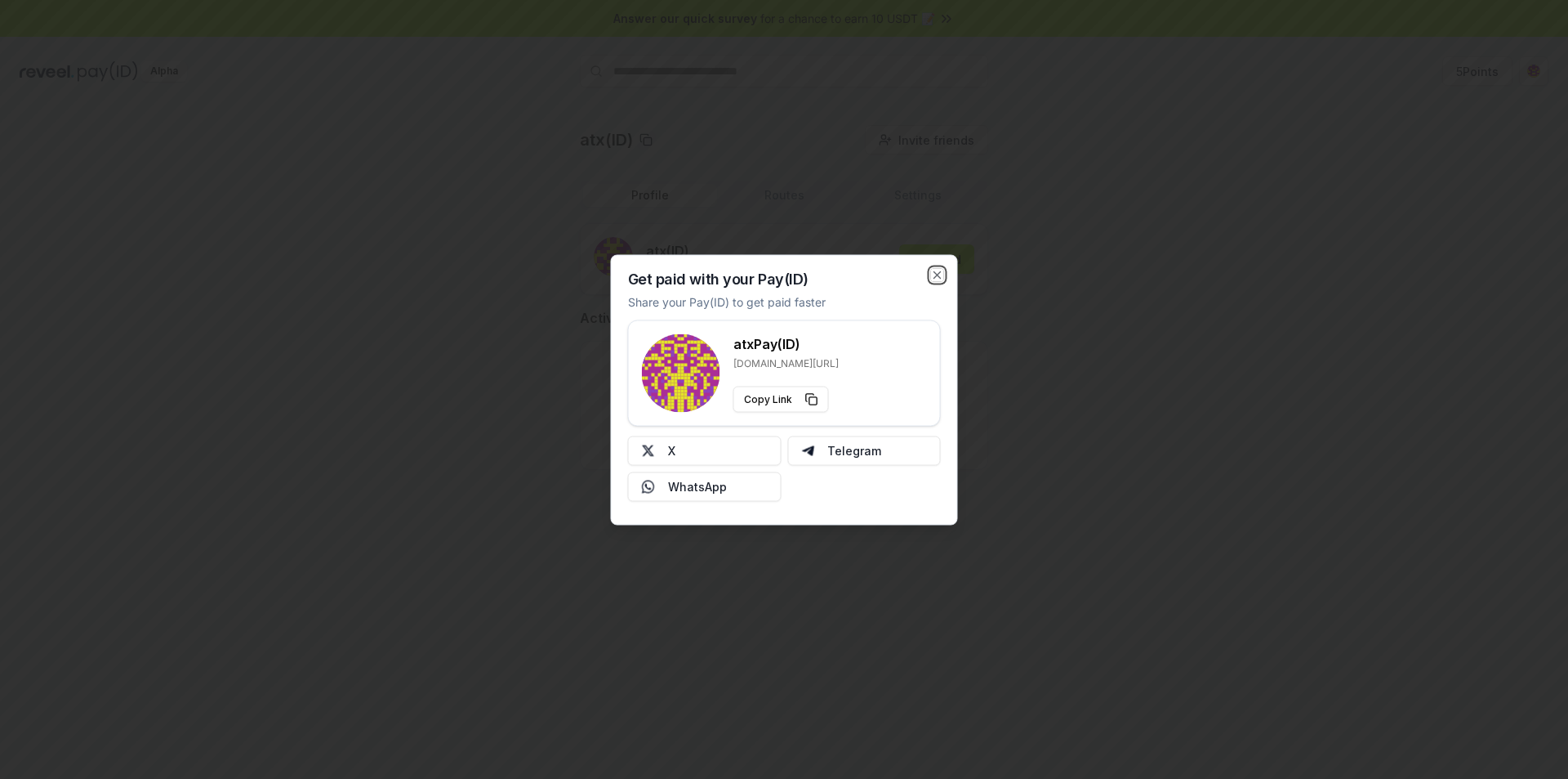
click at [939, 272] on icon "button" at bounding box center [938, 275] width 13 height 13
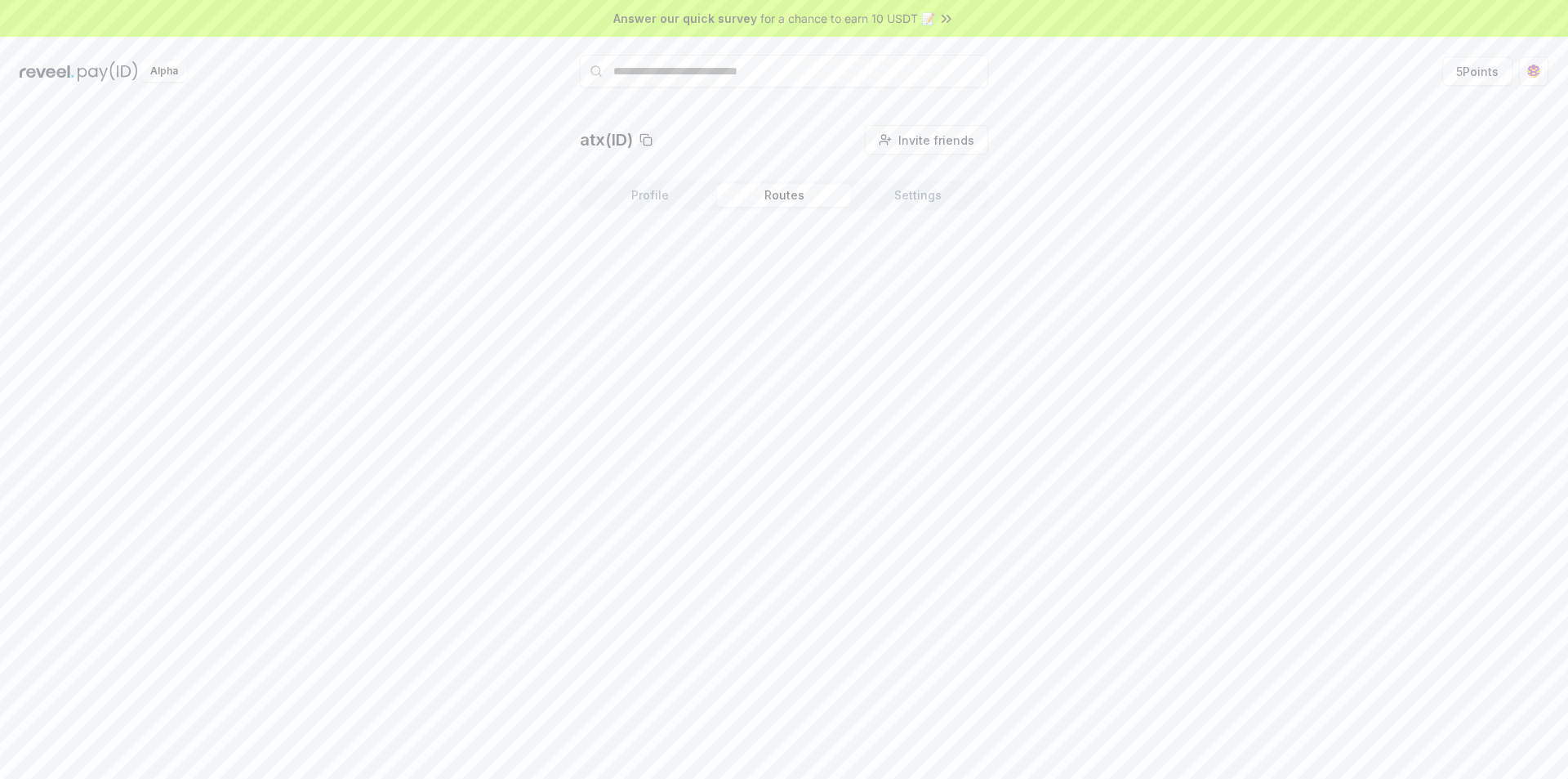
click at [802, 184] on button "Routes" at bounding box center [784, 195] width 134 height 23
click at [921, 199] on button "Settings" at bounding box center [918, 195] width 134 height 23
click at [1466, 74] on button "5 Points" at bounding box center [1478, 70] width 70 height 29
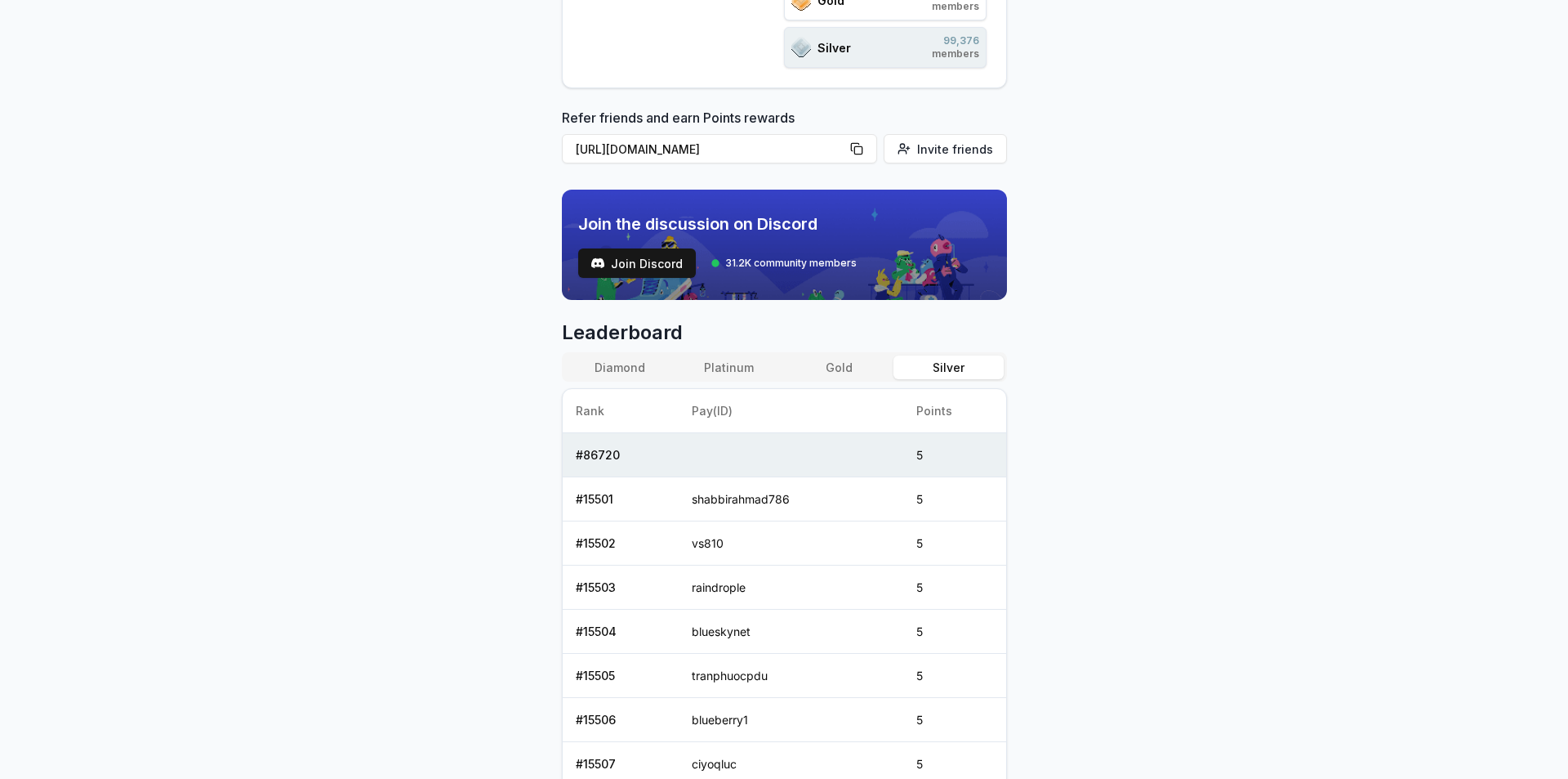
scroll to position [408, 0]
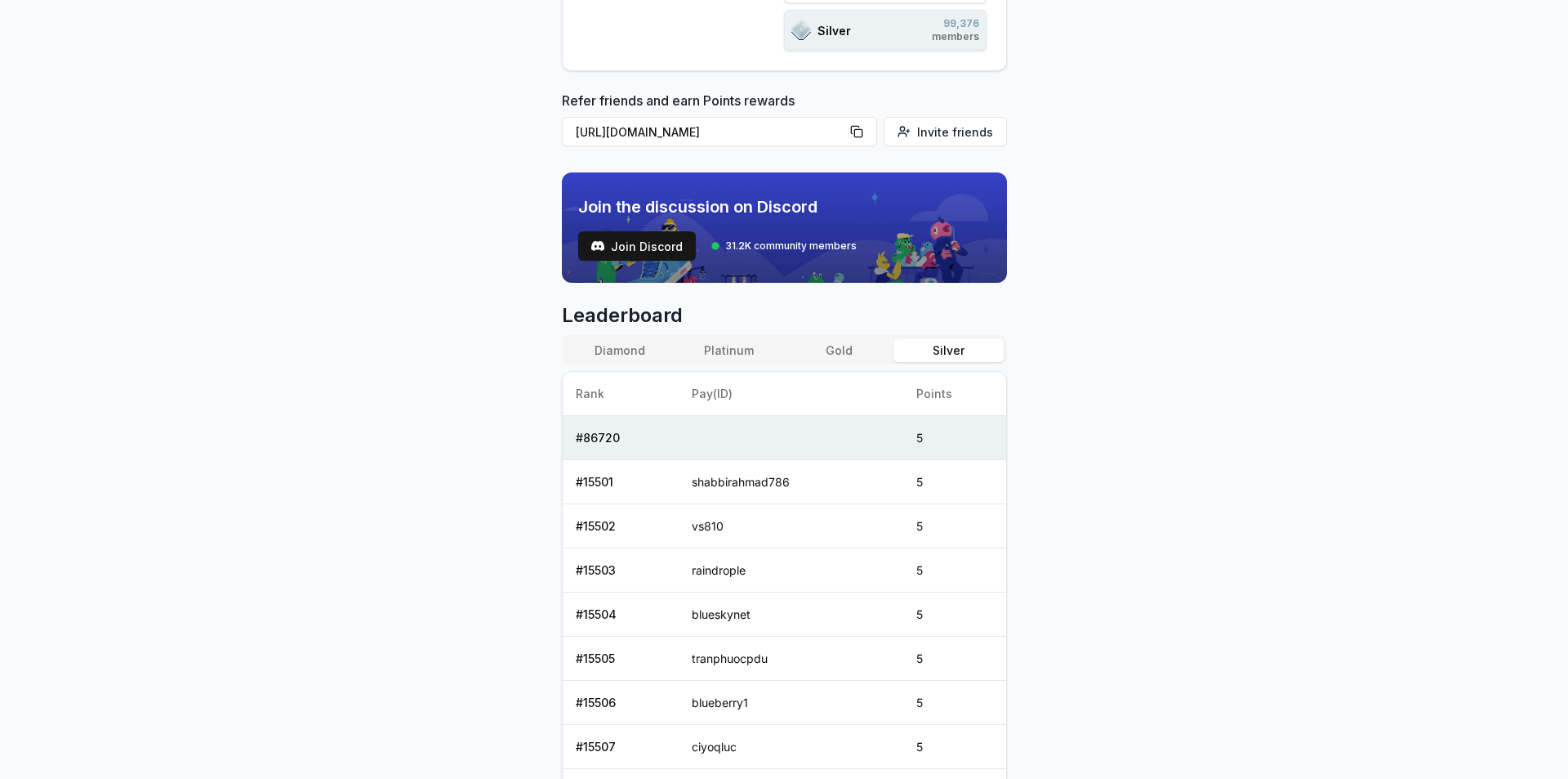
click at [650, 349] on button "Diamond" at bounding box center [619, 350] width 109 height 24
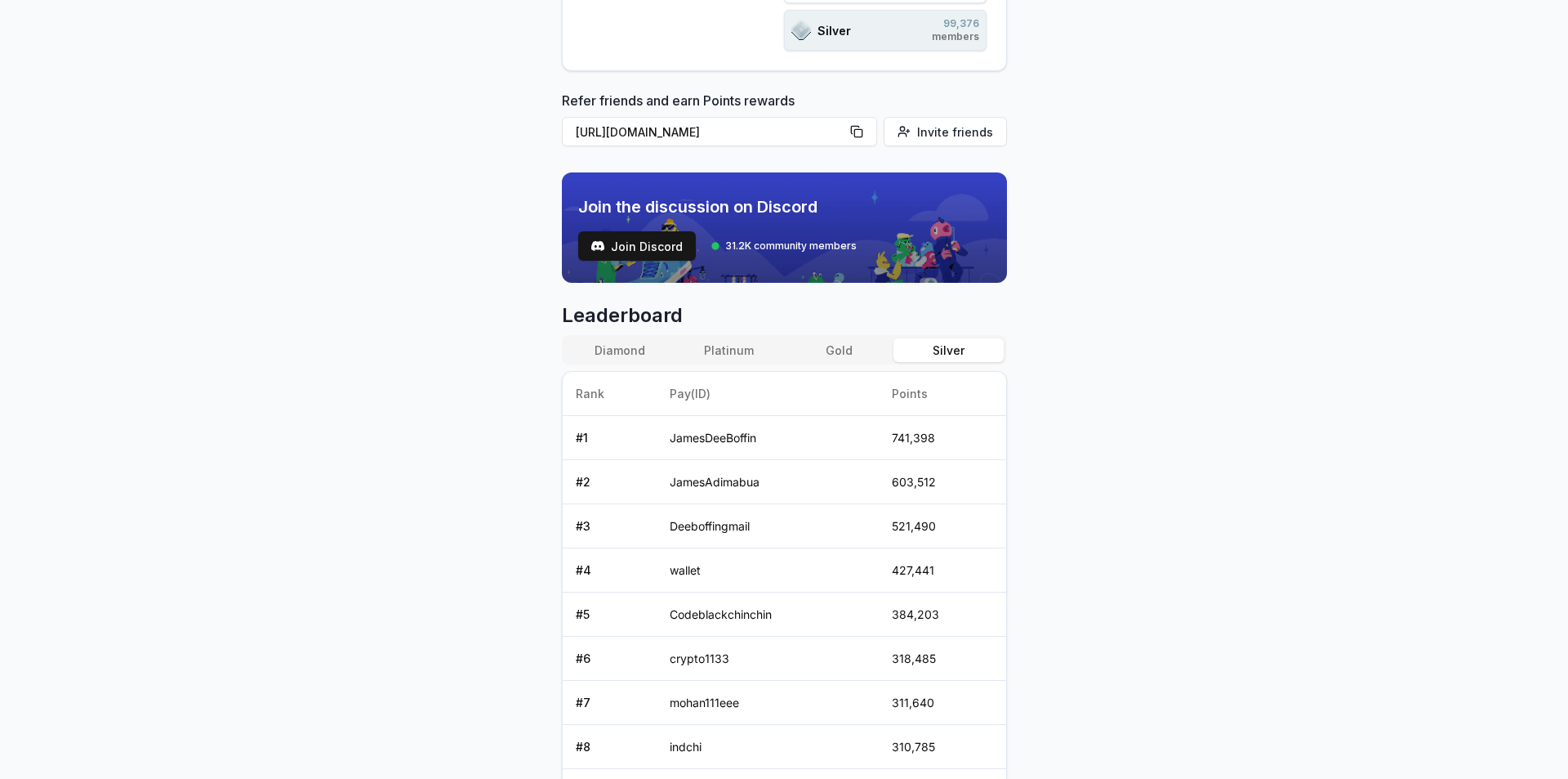
click at [933, 357] on button "Silver" at bounding box center [948, 350] width 109 height 24
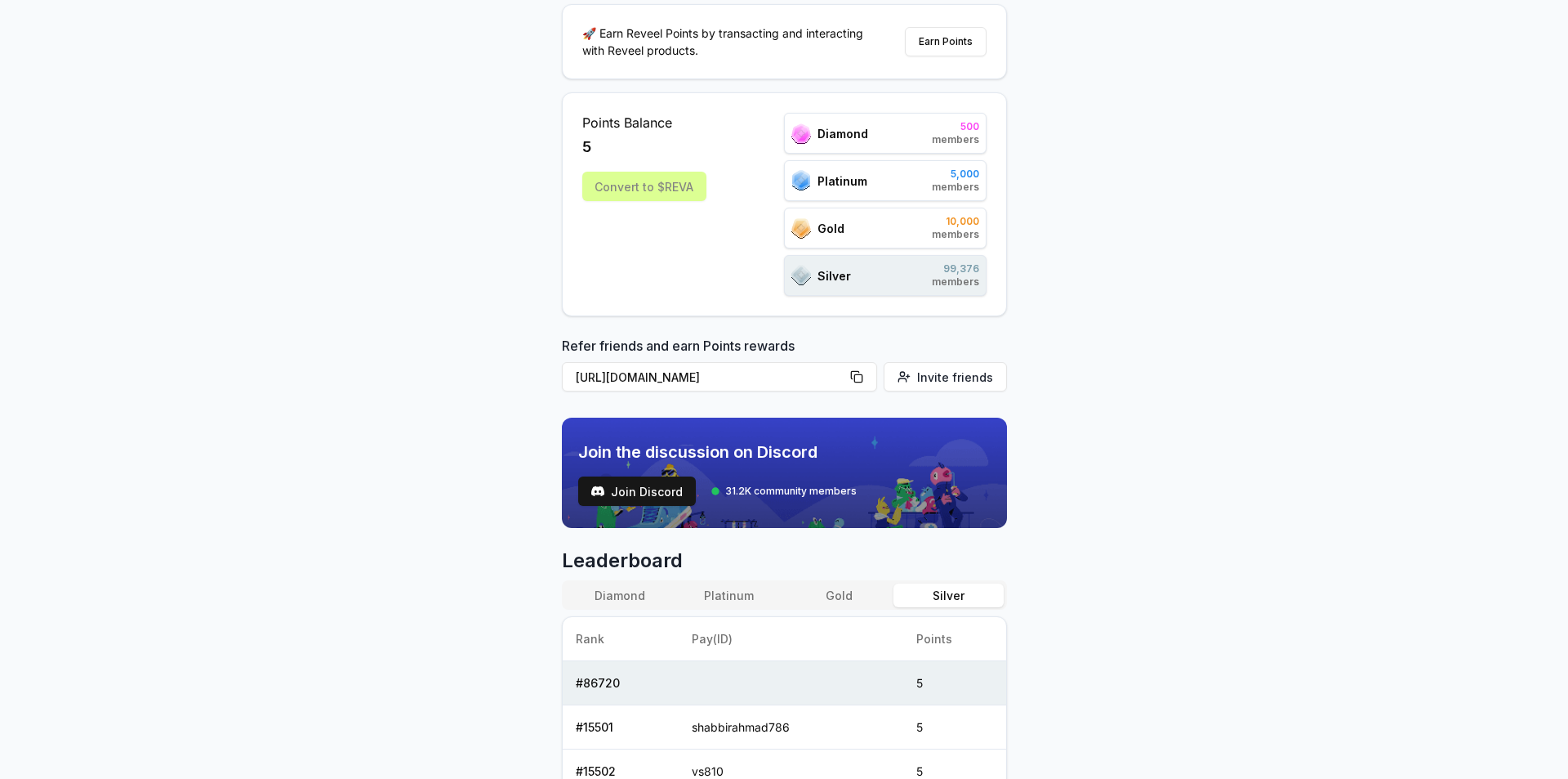
scroll to position [0, 0]
